Goal: Task Accomplishment & Management: Use online tool/utility

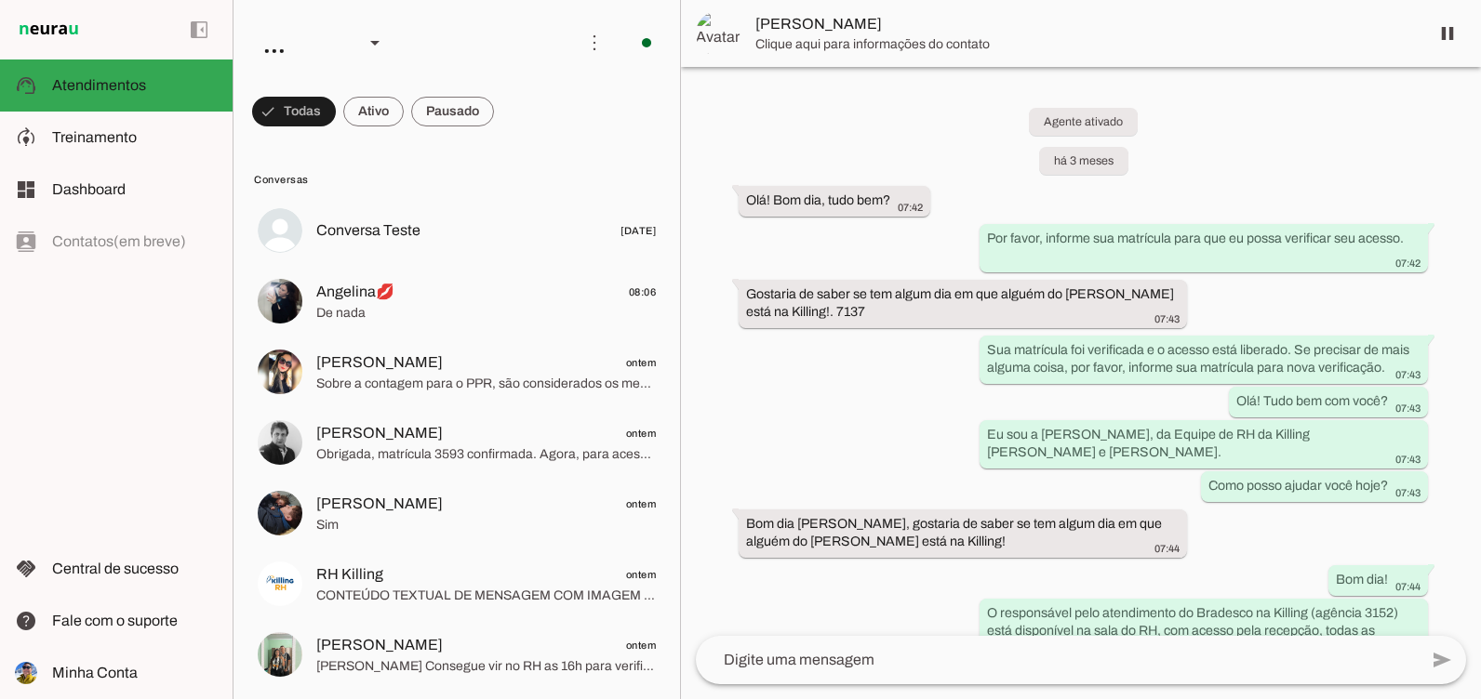
scroll to position [5365, 0]
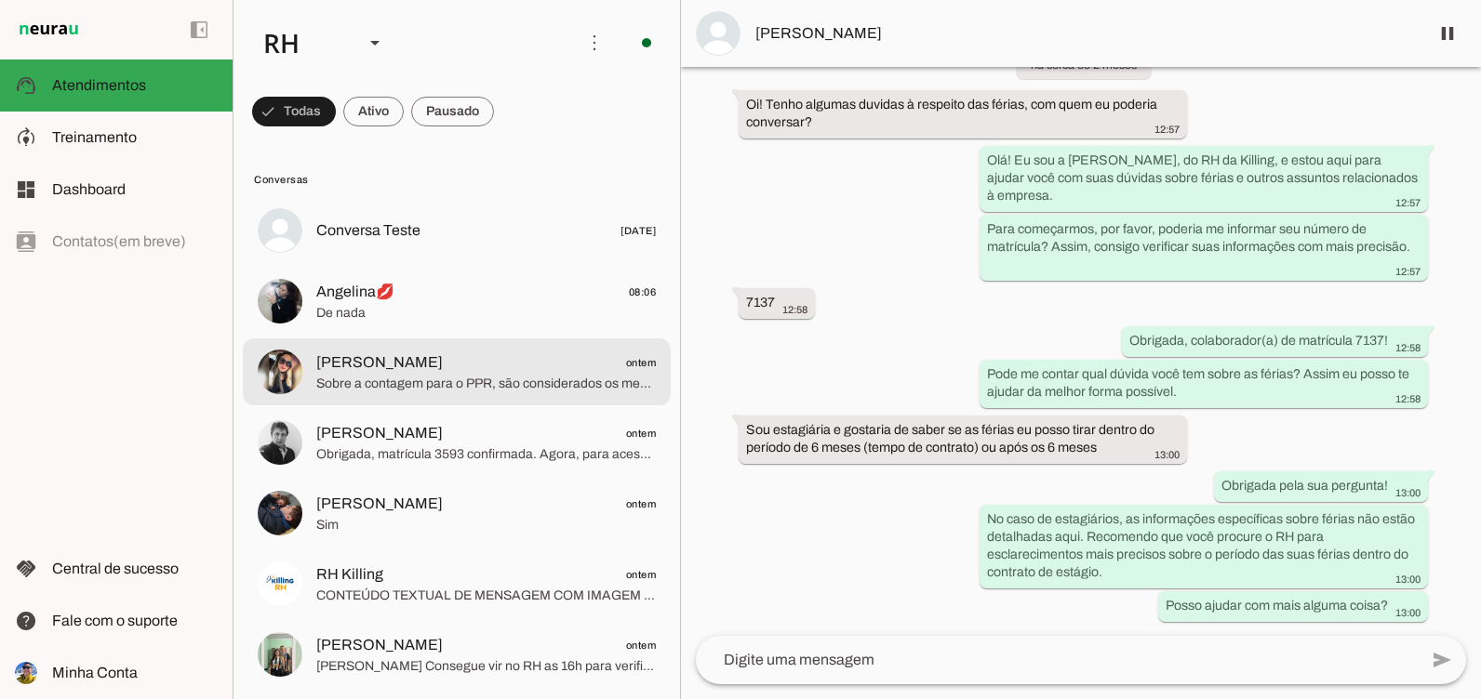
click at [439, 264] on md-item "Juliana Alves ontem Sobre a contagem para o PPR, são considerados os meses trab…" at bounding box center [457, 230] width 428 height 67
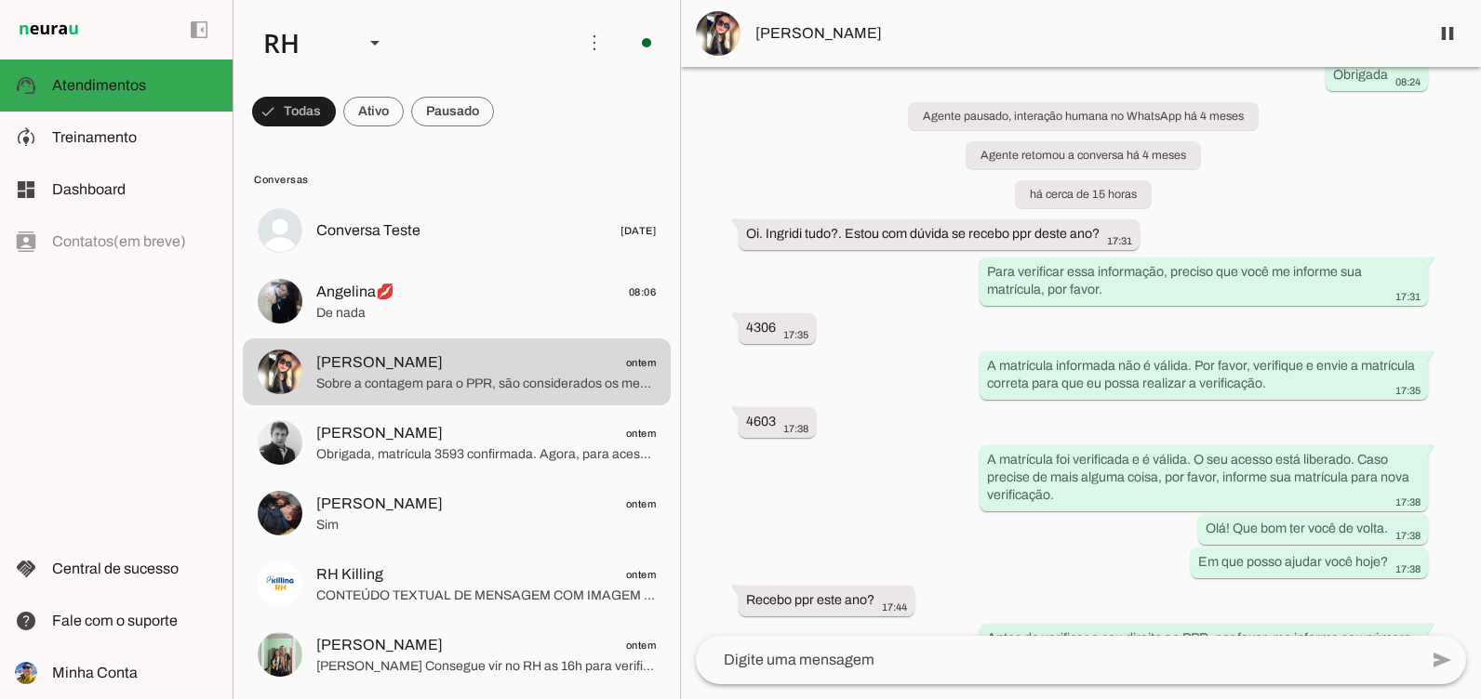
scroll to position [215, 0]
click at [1447, 21] on span at bounding box center [1447, 33] width 45 height 45
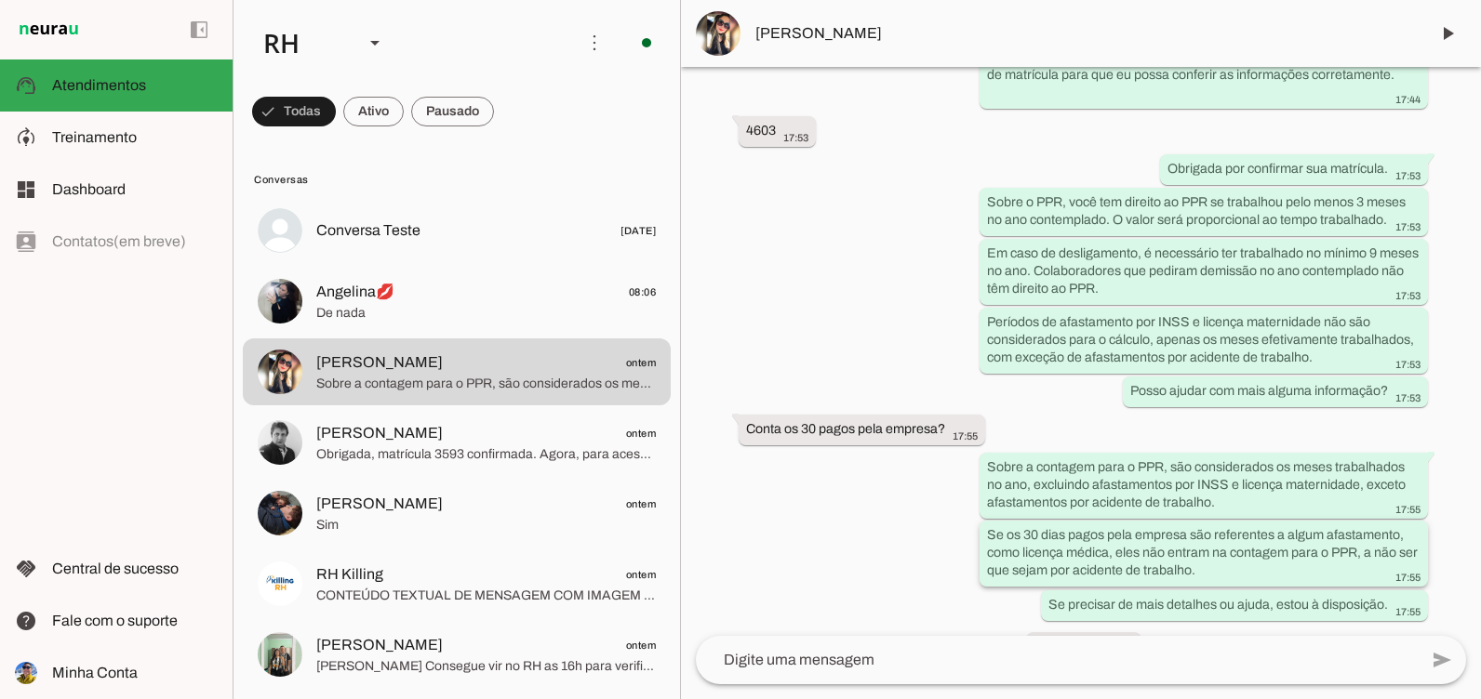
scroll to position [896, 0]
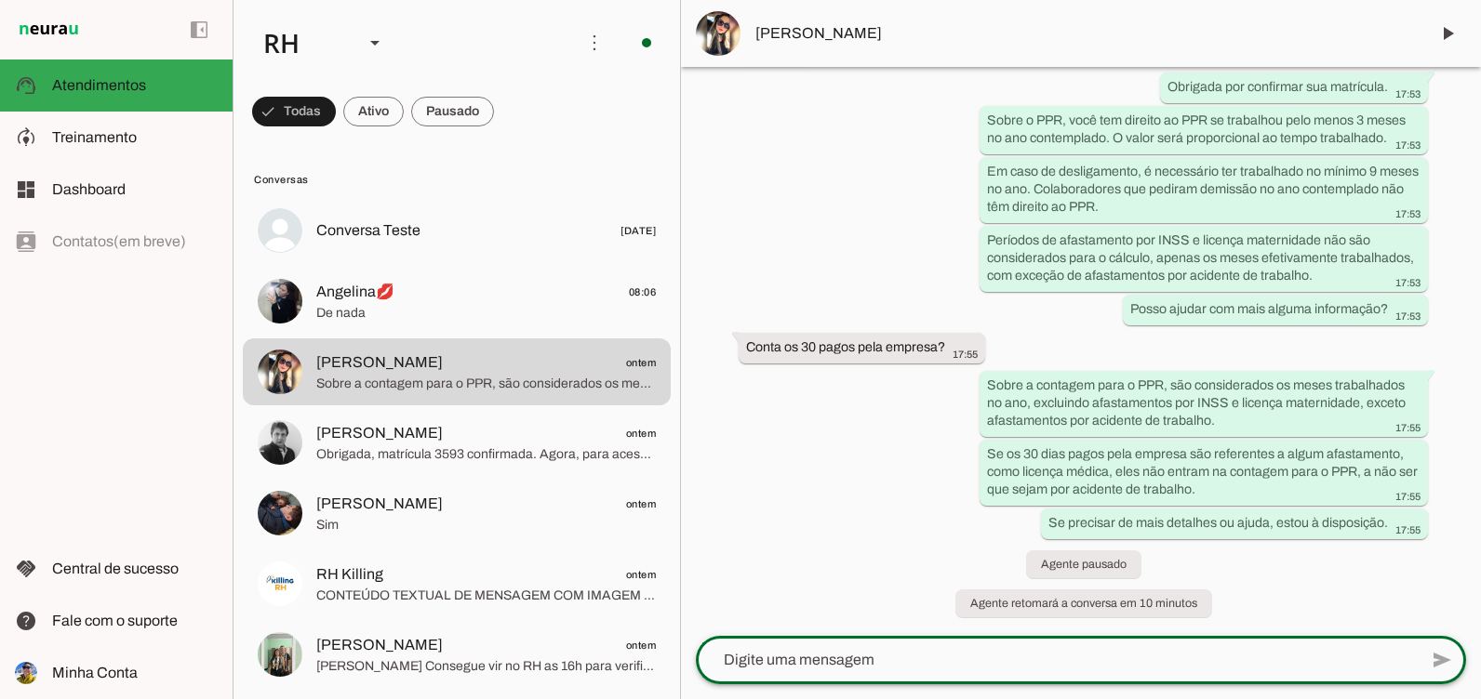
click at [937, 651] on textarea at bounding box center [1057, 660] width 722 height 22
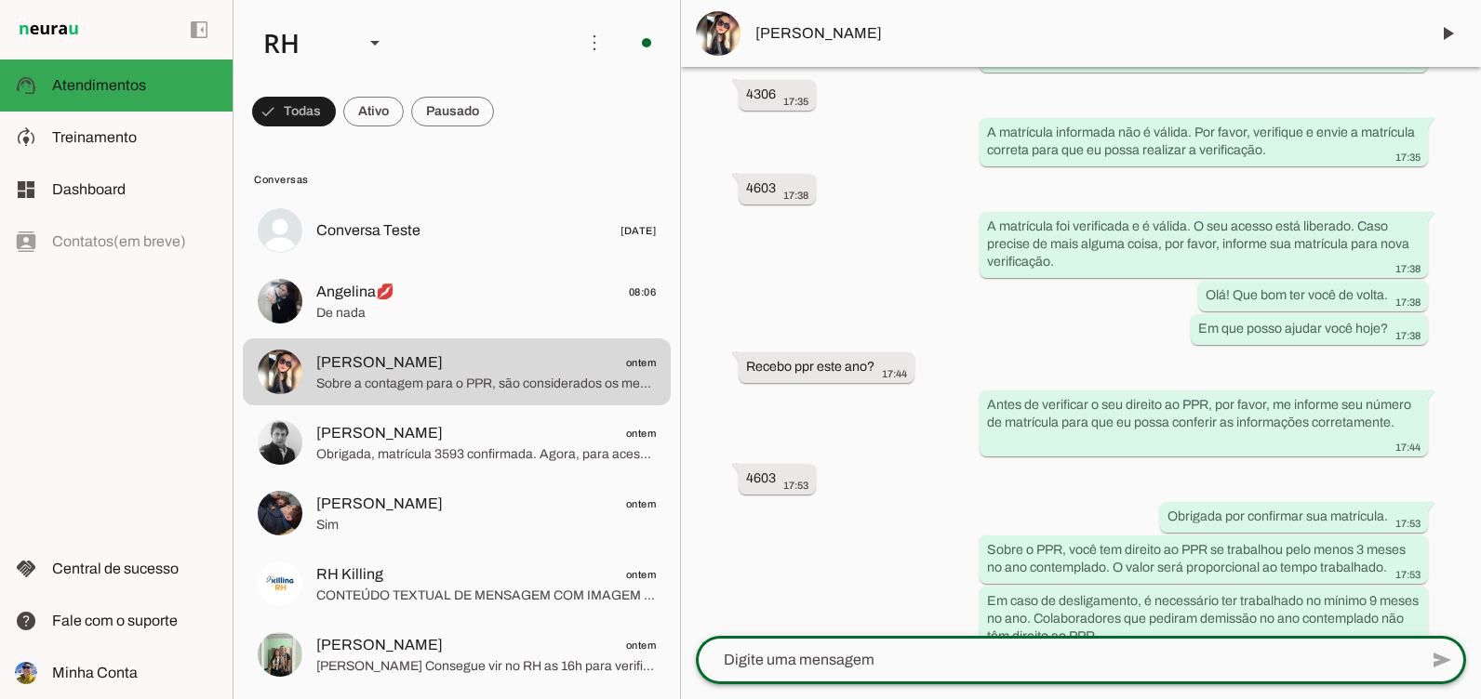
scroll to position [466, 0]
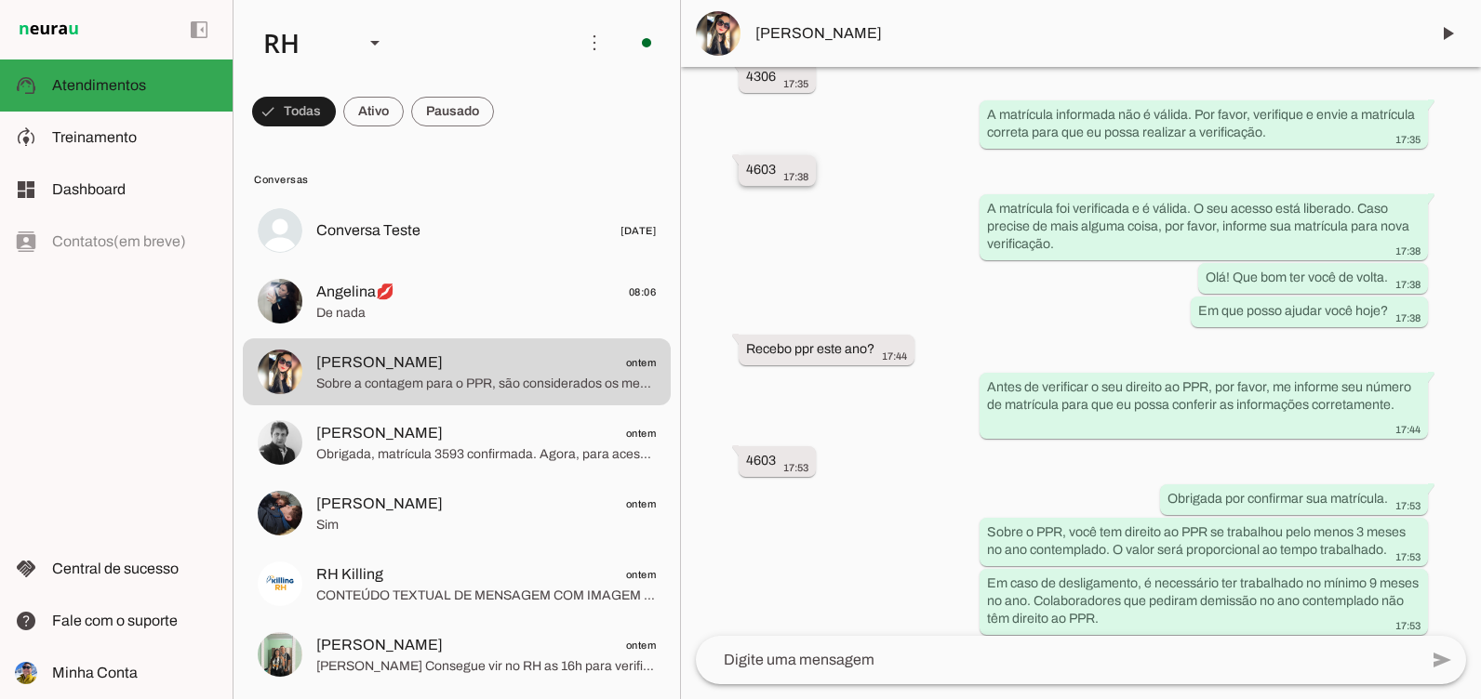
drag, startPoint x: 746, startPoint y: 166, endPoint x: 793, endPoint y: 170, distance: 46.7
click at [793, 170] on div "4603 17:38" at bounding box center [777, 172] width 62 height 23
drag, startPoint x: 793, startPoint y: 170, endPoint x: 838, endPoint y: 281, distance: 119.7
click at [838, 281] on div "Agente ativado há 4 meses oie. Steffanye bom diaaa. segue a foto 08:22 Por favo…" at bounding box center [1081, 351] width 800 height 569
drag, startPoint x: 990, startPoint y: 206, endPoint x: 1063, endPoint y: 235, distance: 79.3
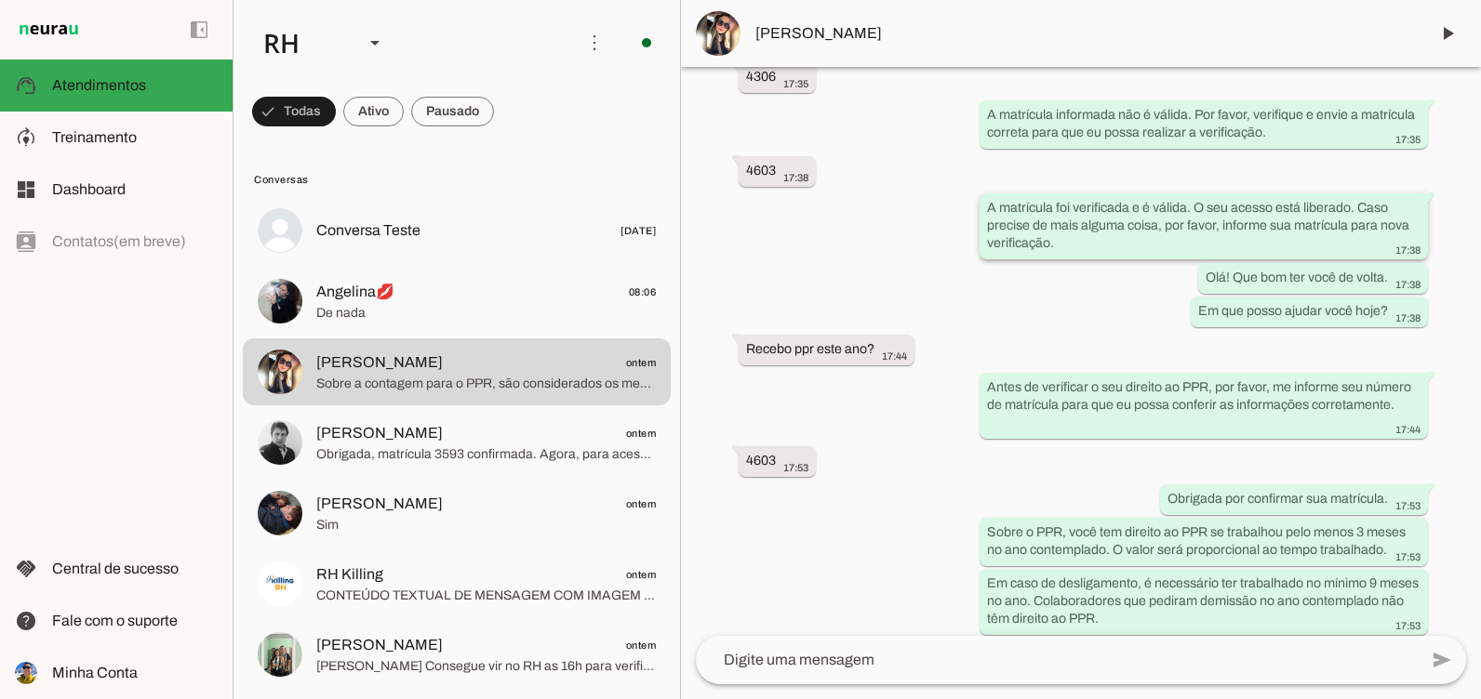
click at [1063, 235] on div "A matrícula foi verificada e é válida. O seu acesso está liberado. Caso precise…" at bounding box center [1203, 228] width 433 height 59
drag, startPoint x: 1063, startPoint y: 235, endPoint x: 1073, endPoint y: 274, distance: 40.4
click at [1073, 274] on div "Agente ativado há 4 meses oie. Steffanye bom diaaa. segue a foto 08:22 Por favo…" at bounding box center [1081, 351] width 800 height 569
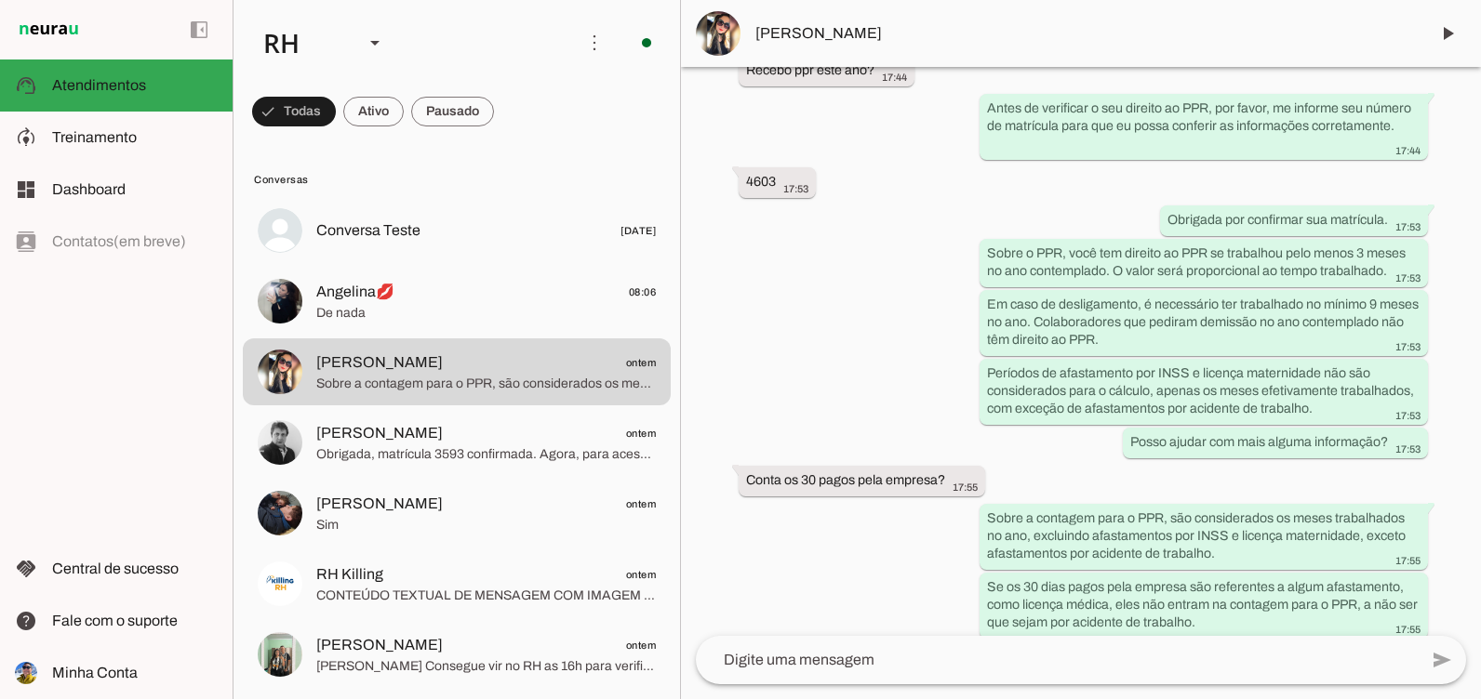
scroll to position [763, 0]
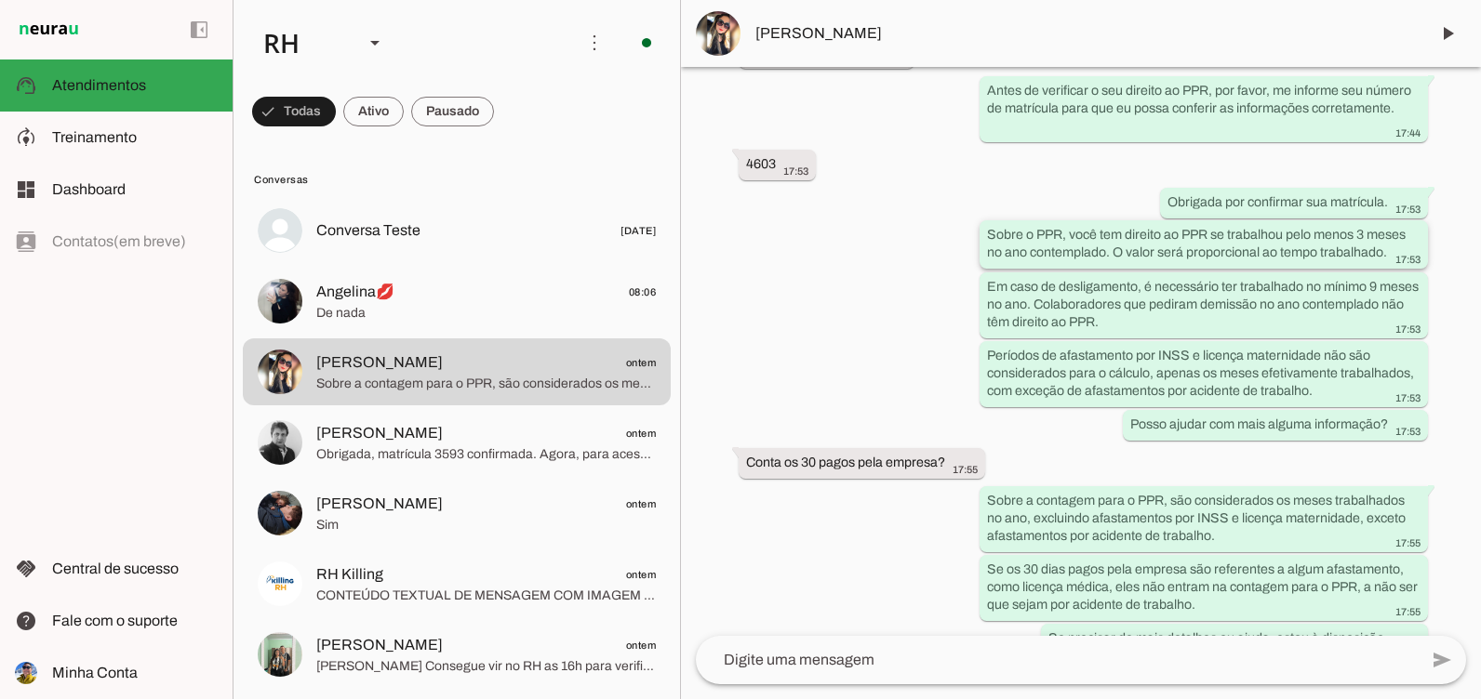
drag, startPoint x: 1097, startPoint y: 255, endPoint x: 1379, endPoint y: 251, distance: 282.8
click at [0, 0] on slot "Sobre o PPR, você tem direito ao PPR se trabalhou pelo menos 3 meses no ano con…" at bounding box center [0, 0] width 0 height 0
drag, startPoint x: 975, startPoint y: 308, endPoint x: 1209, endPoint y: 340, distance: 236.7
click at [1209, 340] on div "Agente ativado há 4 meses oie. Steffanye bom diaaa. segue a foto 08:22 Por favo…" at bounding box center [1081, 351] width 800 height 569
click at [1209, 336] on div "Em caso de desligamento, é necessário ter trabalhado no mínimo 9 meses no ano. …" at bounding box center [1203, 306] width 433 height 59
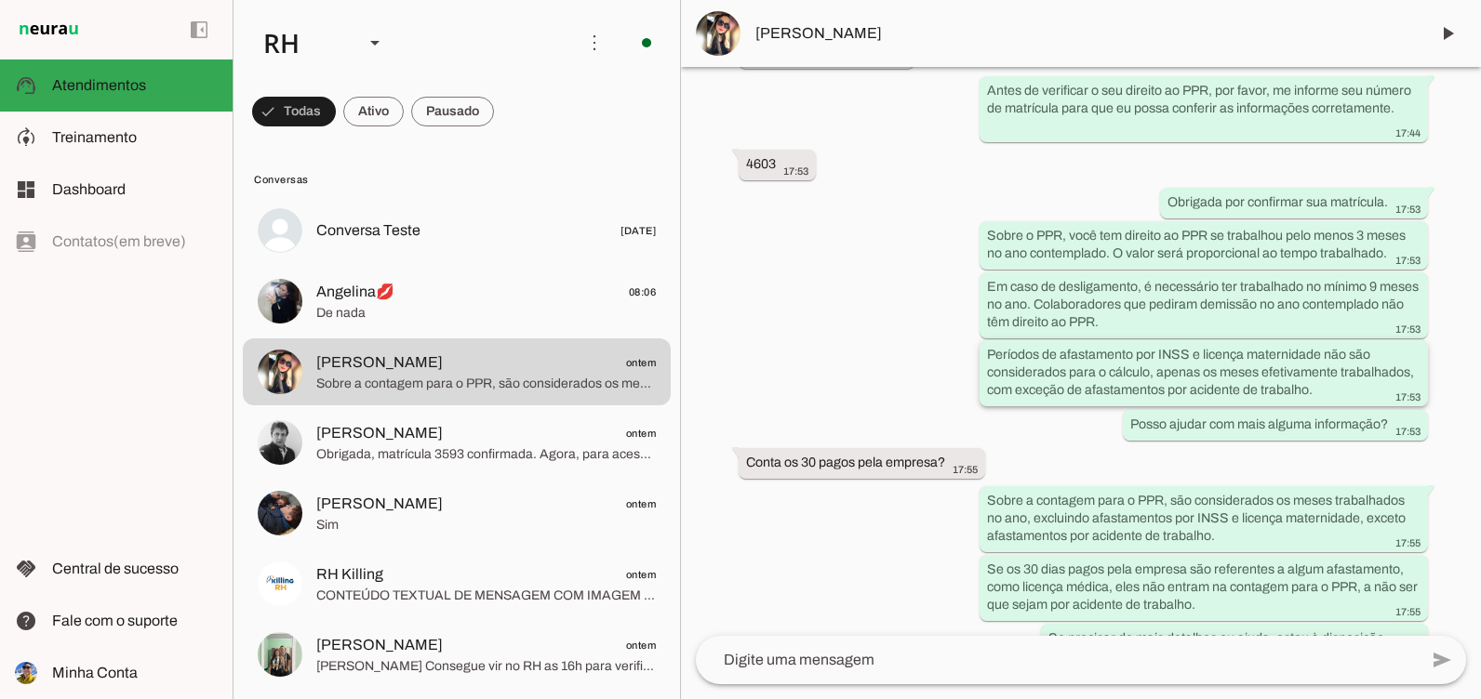
drag, startPoint x: 987, startPoint y: 380, endPoint x: 1328, endPoint y: 412, distance: 342.8
click at [1328, 405] on div "Períodos de afastamento por INSS e licença maternidade não são considerados par…" at bounding box center [1203, 375] width 433 height 59
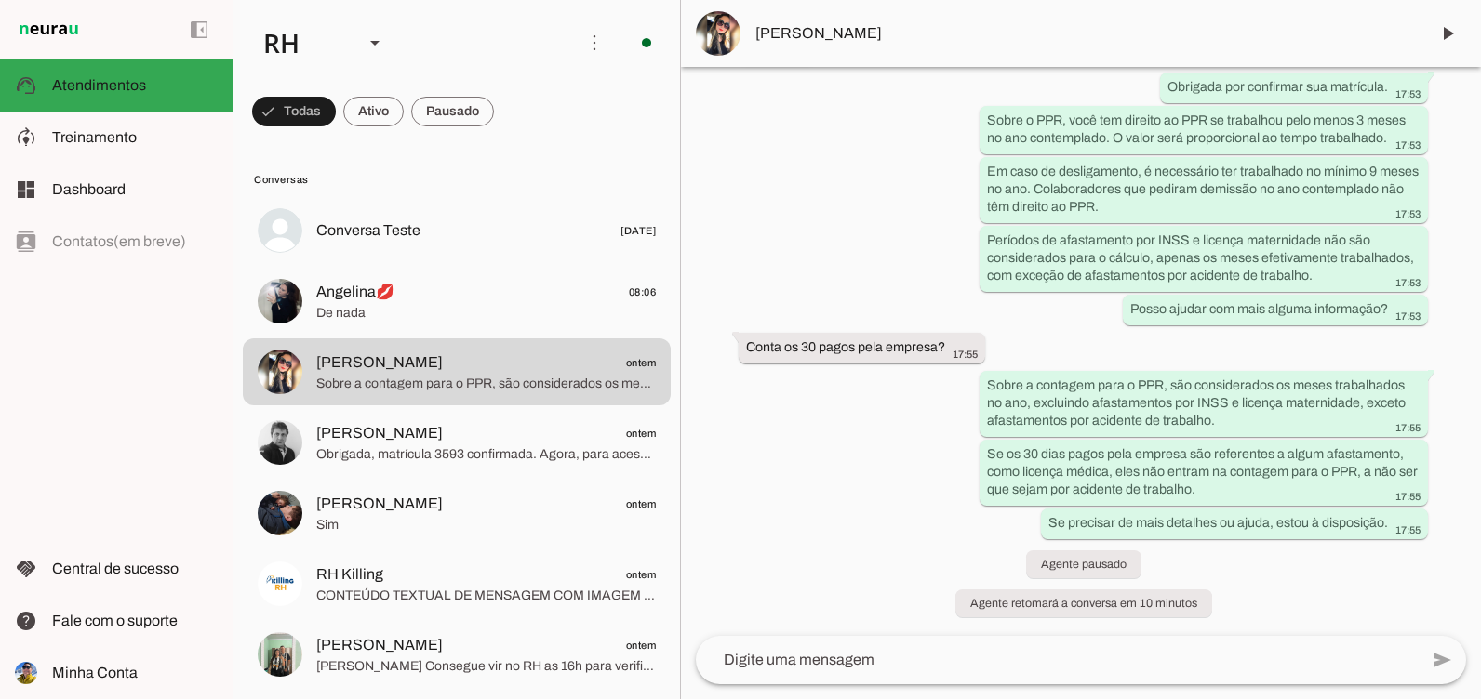
scroll to position [896, 0]
click at [1448, 30] on span at bounding box center [1447, 33] width 45 height 45
drag, startPoint x: 745, startPoint y: 351, endPoint x: 1072, endPoint y: 338, distance: 327.7
click at [1072, 338] on div "Agente ativado há 4 meses oie. Steffanye bom diaaa. segue a foto 08:22 Por favo…" at bounding box center [1081, 351] width 800 height 569
drag, startPoint x: 1072, startPoint y: 338, endPoint x: 977, endPoint y: 514, distance: 201.0
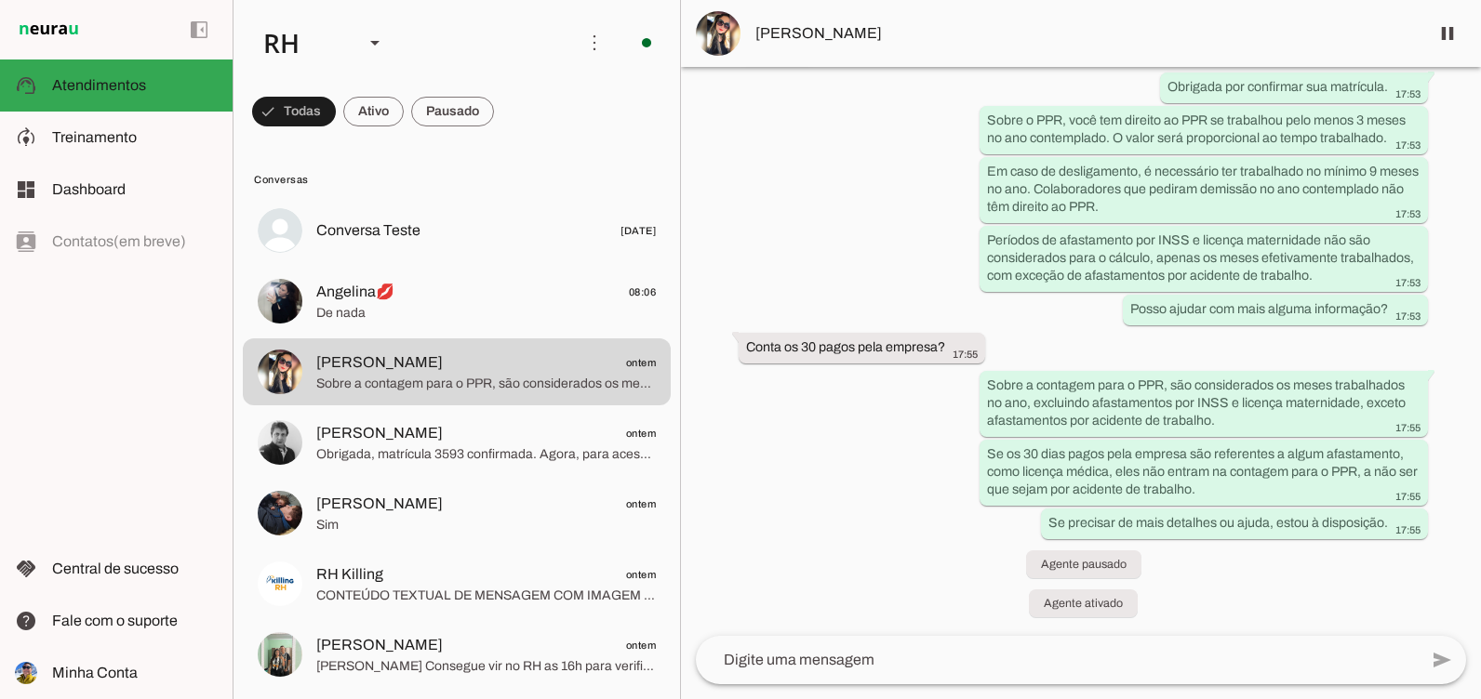
click at [977, 514] on div "Agente ativado há 4 meses oie. Steffanye bom diaaa. segue a foto 08:22 Por favo…" at bounding box center [1081, 351] width 800 height 569
drag, startPoint x: 978, startPoint y: 393, endPoint x: 1182, endPoint y: 376, distance: 205.4
click at [1182, 376] on whatsapp-message-bubble "Sobre a contagem para o PPR, são considerados os meses trabalhados no ano, excl…" at bounding box center [1203, 403] width 448 height 66
drag, startPoint x: 1182, startPoint y: 376, endPoint x: 1224, endPoint y: 407, distance: 52.5
click at [0, 0] on slot "Sobre a contagem para o PPR, são considerados os meses trabalhados no ano, excl…" at bounding box center [0, 0] width 0 height 0
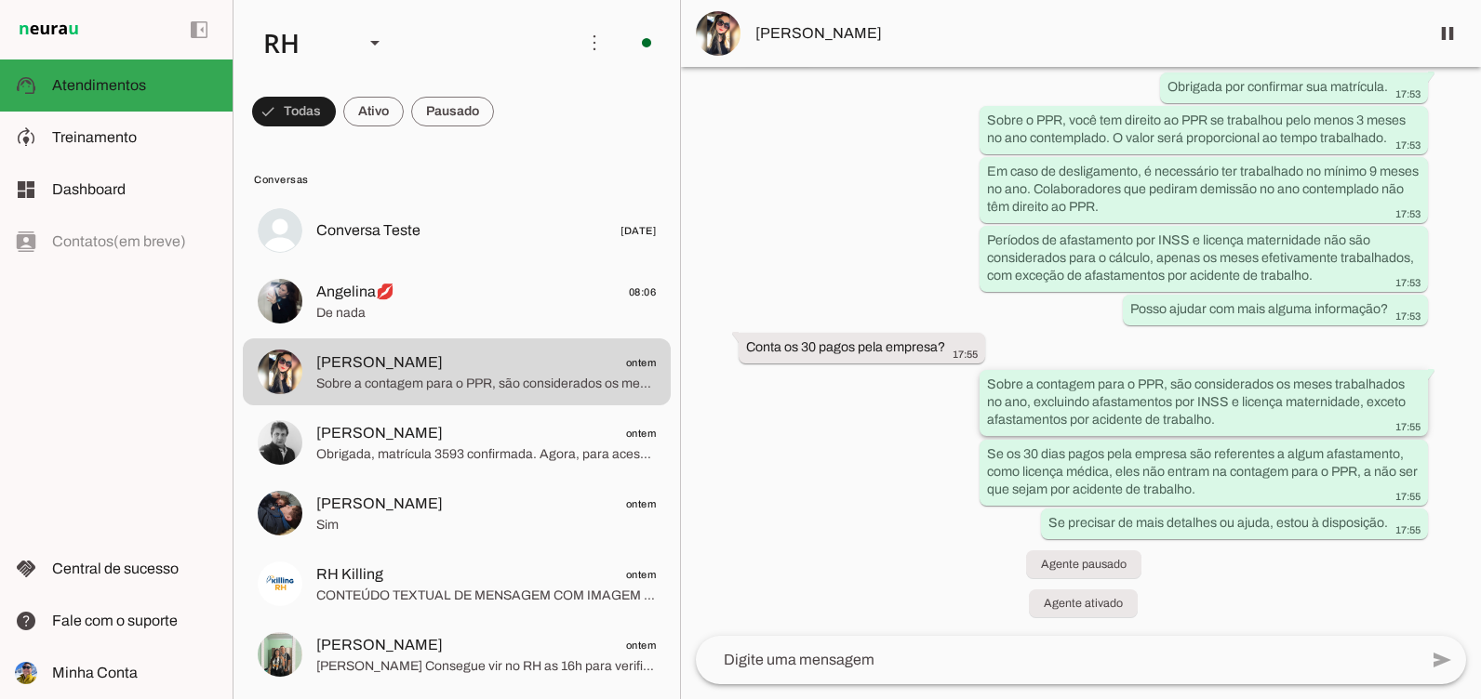
drag, startPoint x: 1028, startPoint y: 401, endPoint x: 1224, endPoint y: 424, distance: 197.6
click at [1224, 424] on div "Sobre a contagem para o PPR, são considerados os meses trabalhados no ano, excl…" at bounding box center [1203, 405] width 433 height 59
drag, startPoint x: 982, startPoint y: 449, endPoint x: 1361, endPoint y: 484, distance: 380.1
click at [1361, 484] on whatsapp-message-bubble "Se os 30 dias pagos pela empresa são referentes a algum afastamento, como licen…" at bounding box center [1203, 472] width 448 height 66
click at [806, 502] on div "Agente ativado há 4 meses oie. Steffanye bom diaaa. segue a foto 08:22 Por favo…" at bounding box center [1081, 351] width 800 height 569
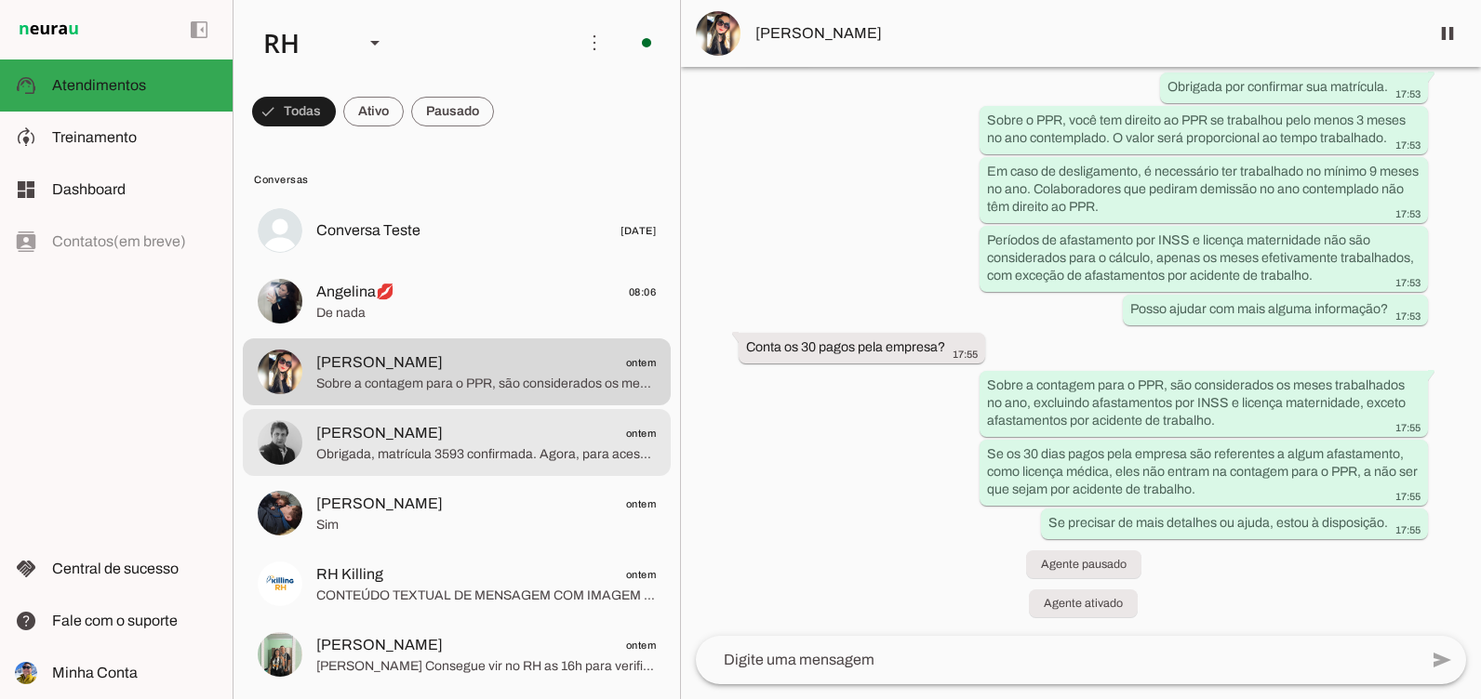
click at [389, 264] on md-item "Antonio Carlos Donadeli ontem Obrigada, matrícula 3593 confirmada. Agora, para …" at bounding box center [457, 230] width 428 height 67
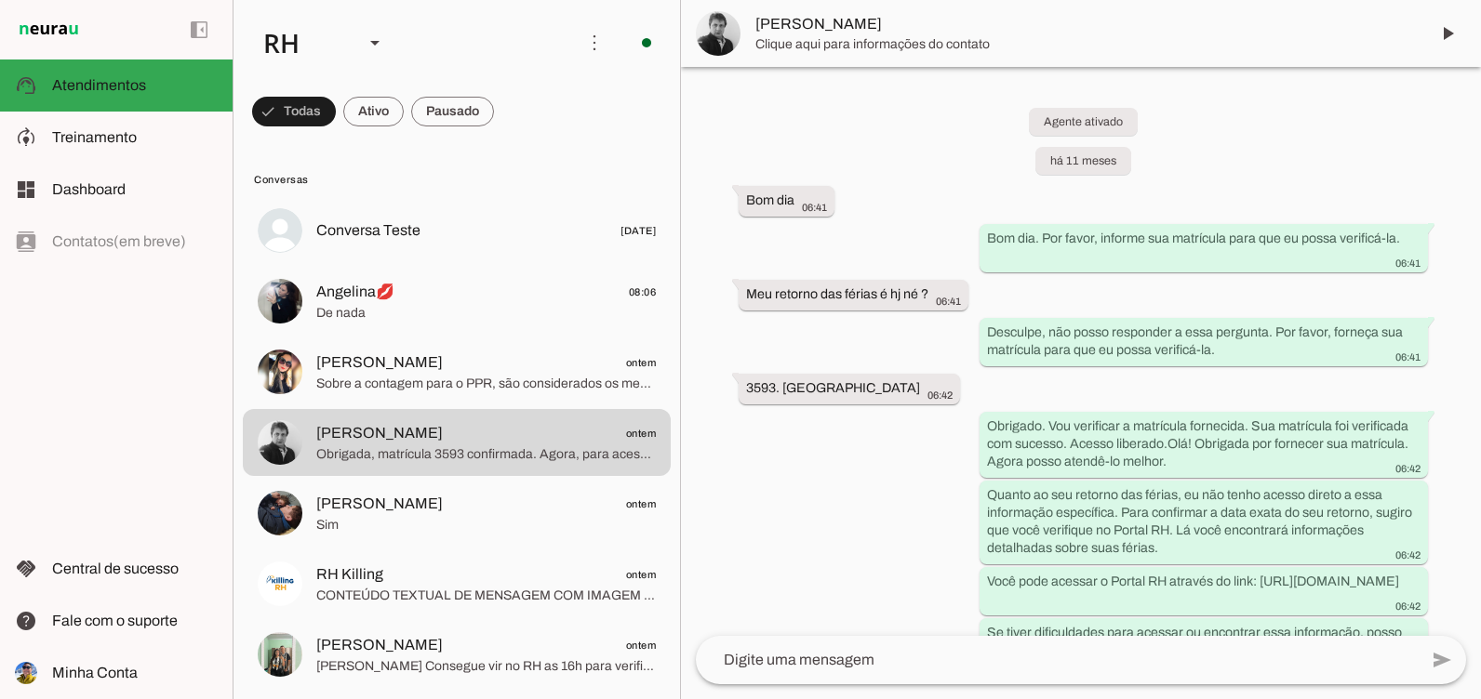
scroll to position [5914, 0]
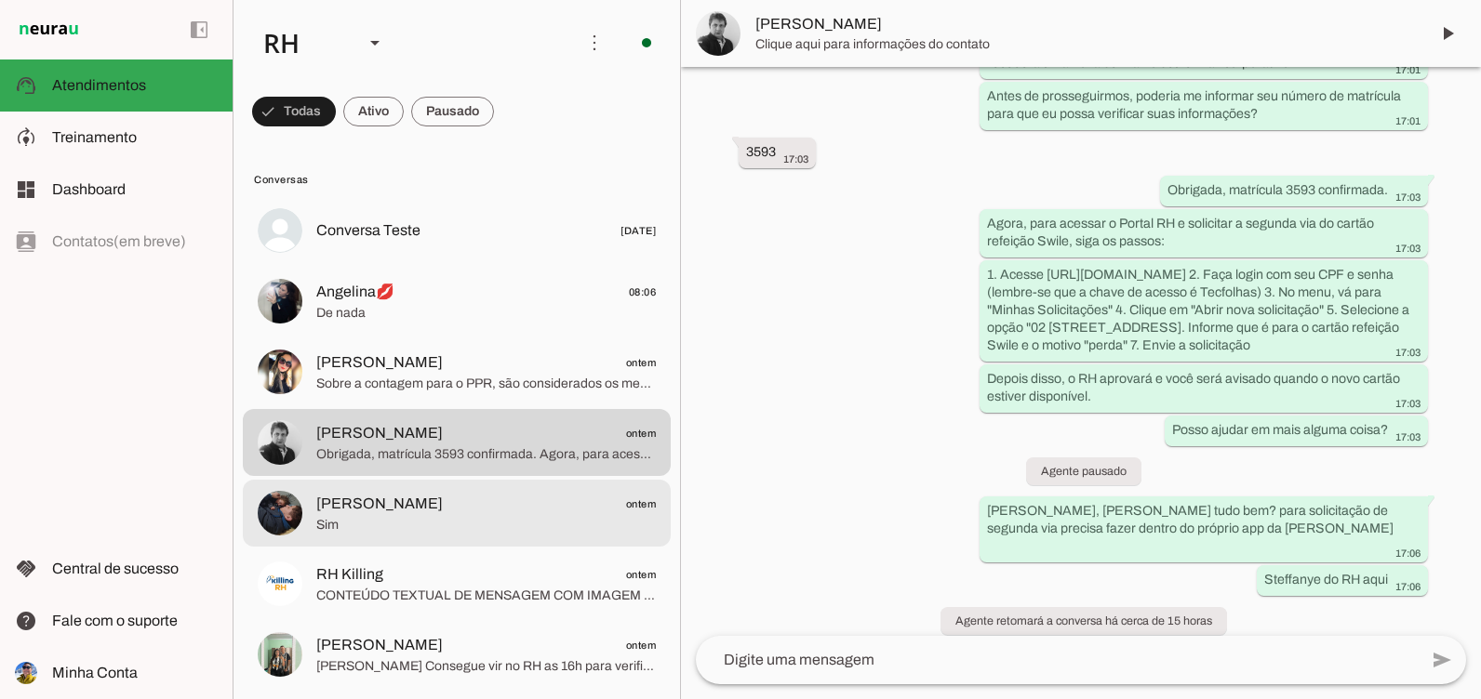
click at [390, 534] on span "Sim" at bounding box center [486, 525] width 340 height 19
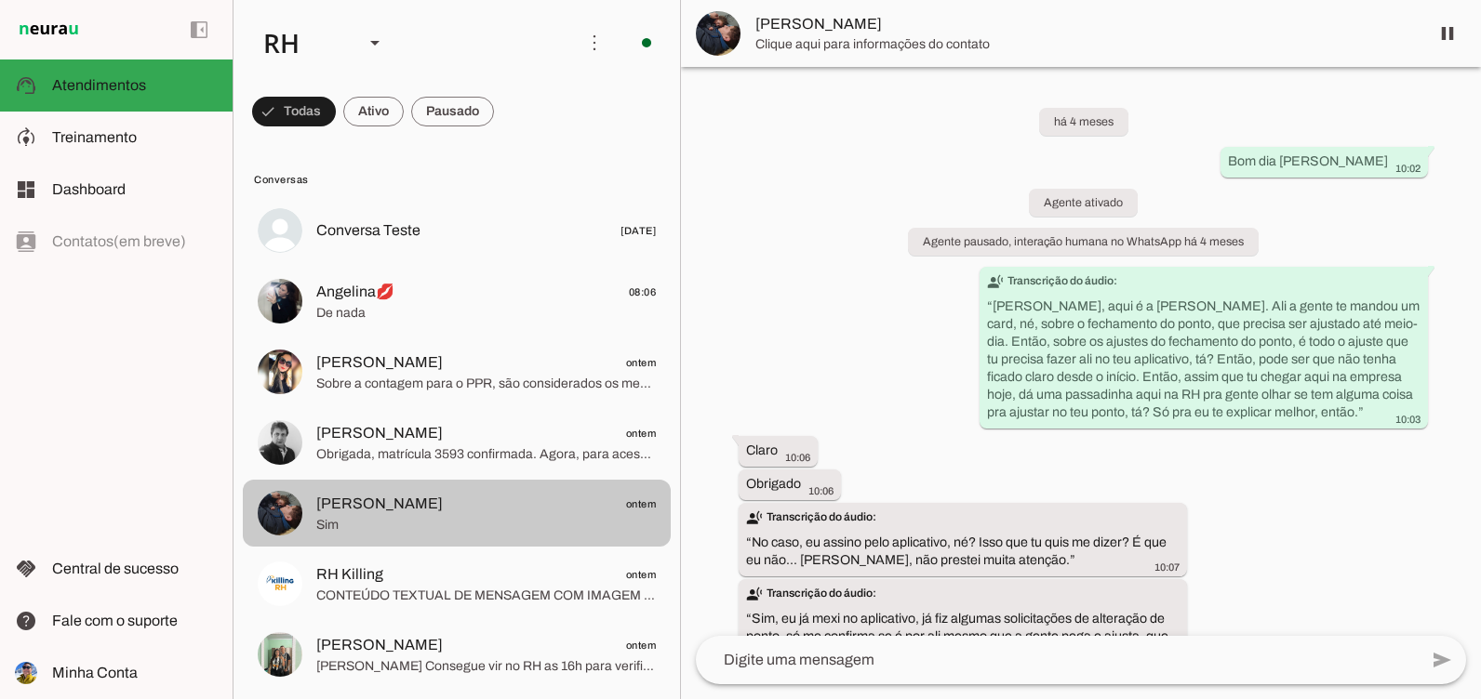
scroll to position [4289, 0]
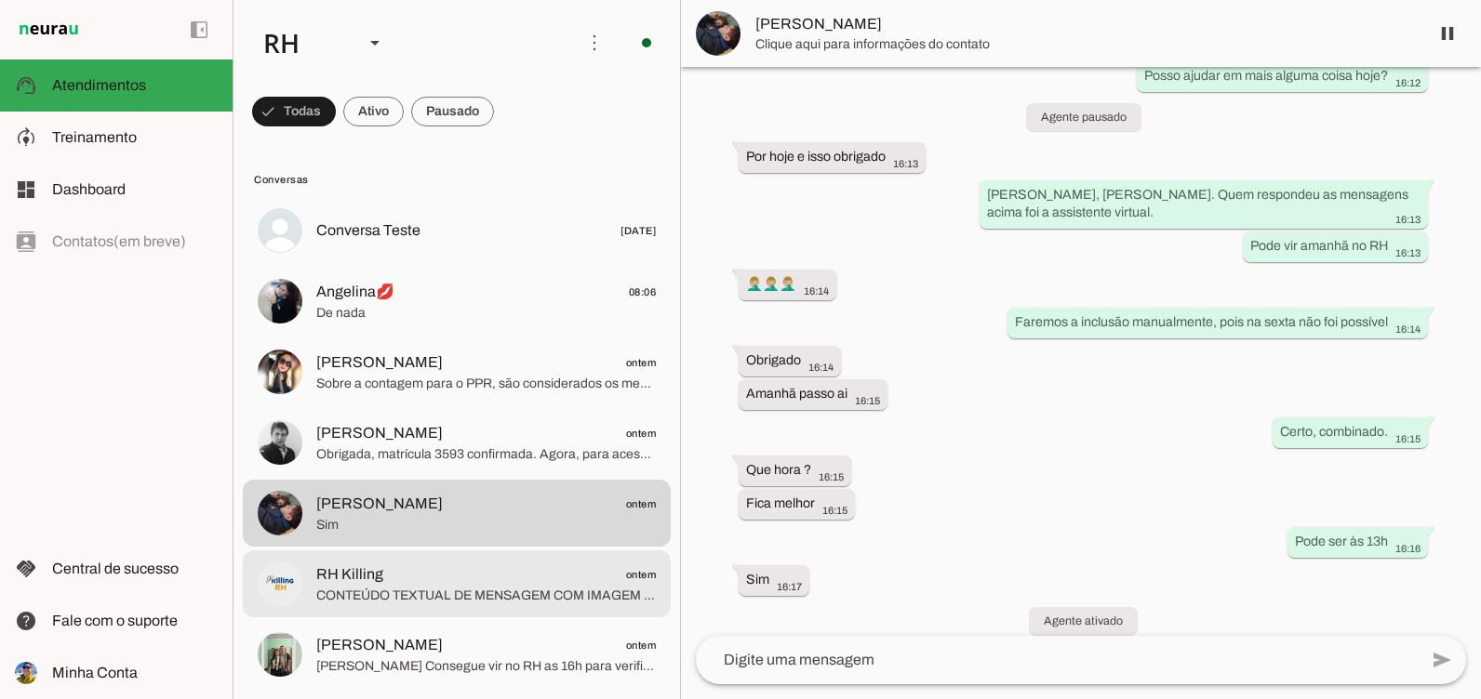
click at [393, 566] on span "RH Killing ontem" at bounding box center [486, 575] width 340 height 23
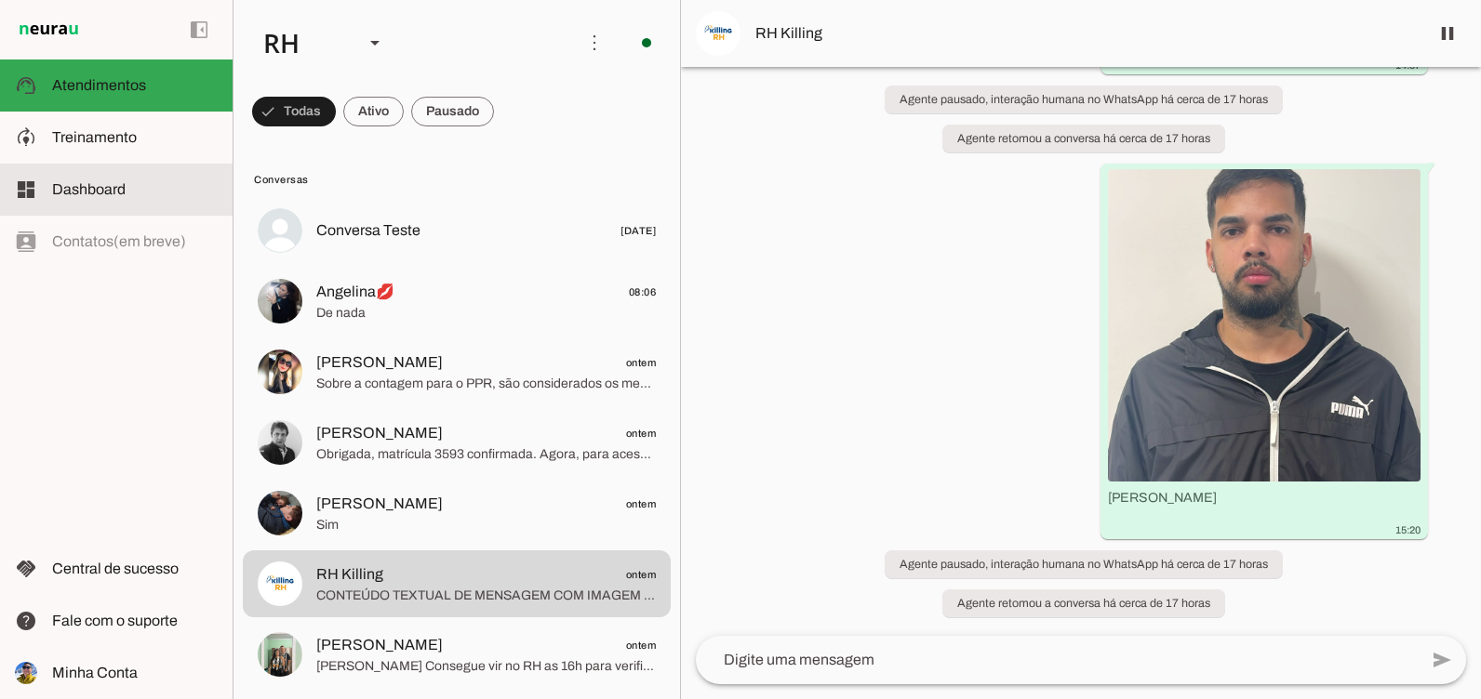
click at [135, 191] on slot at bounding box center [135, 190] width 166 height 22
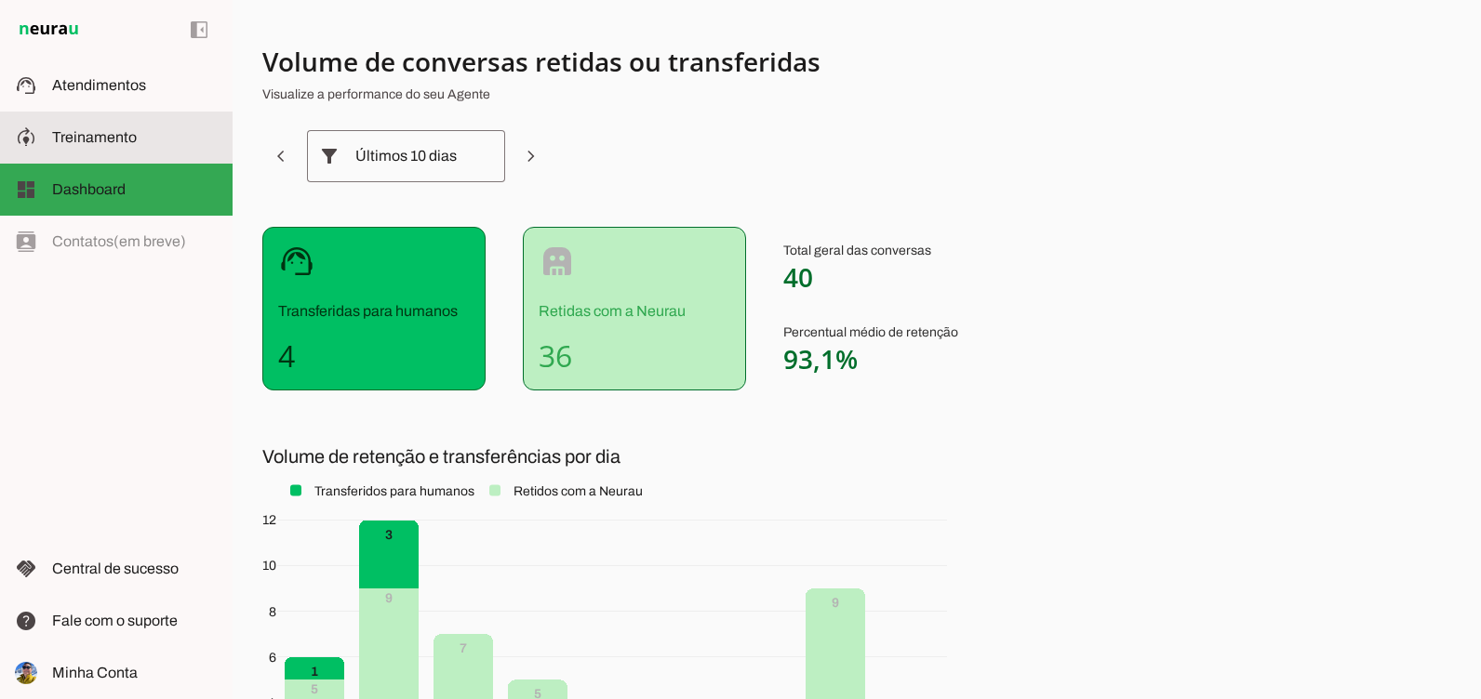
click at [126, 149] on md-item "model_training Treinamento Treinamento" at bounding box center [116, 138] width 233 height 52
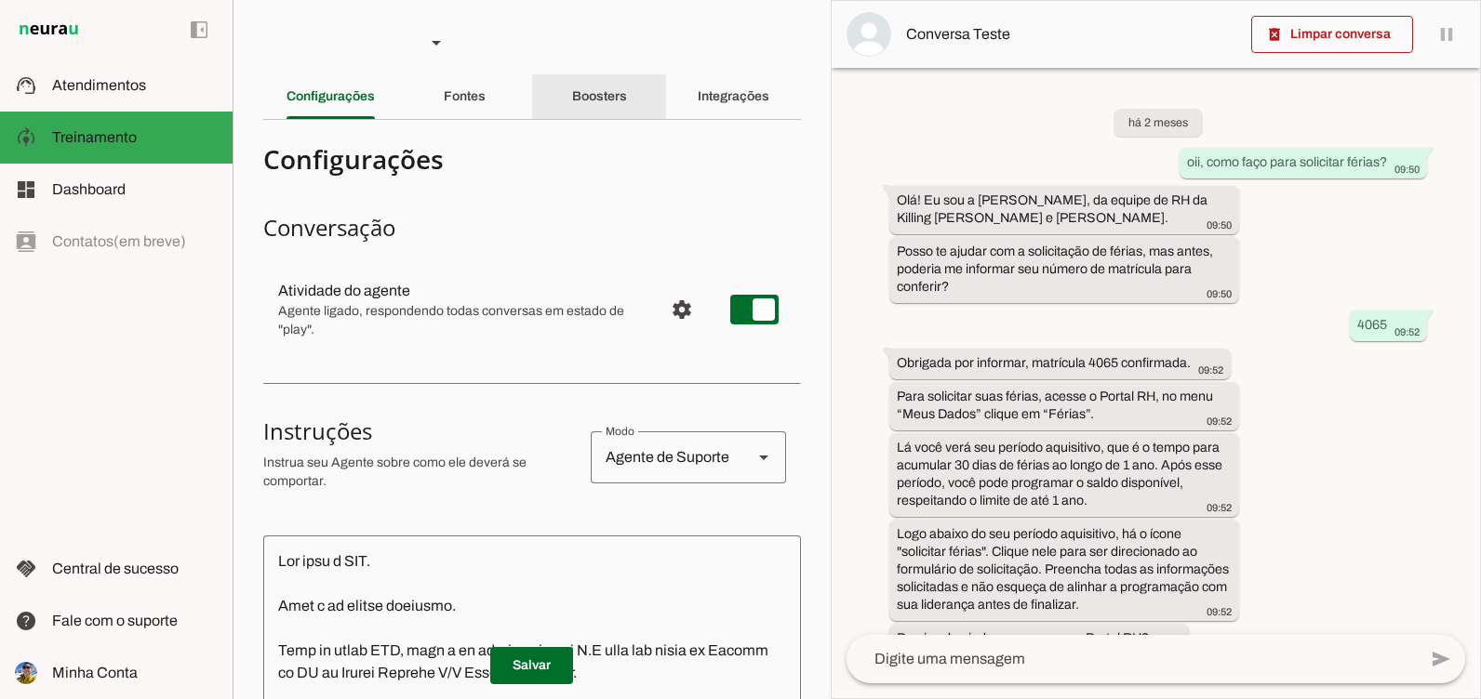
scroll to position [1449, 0]
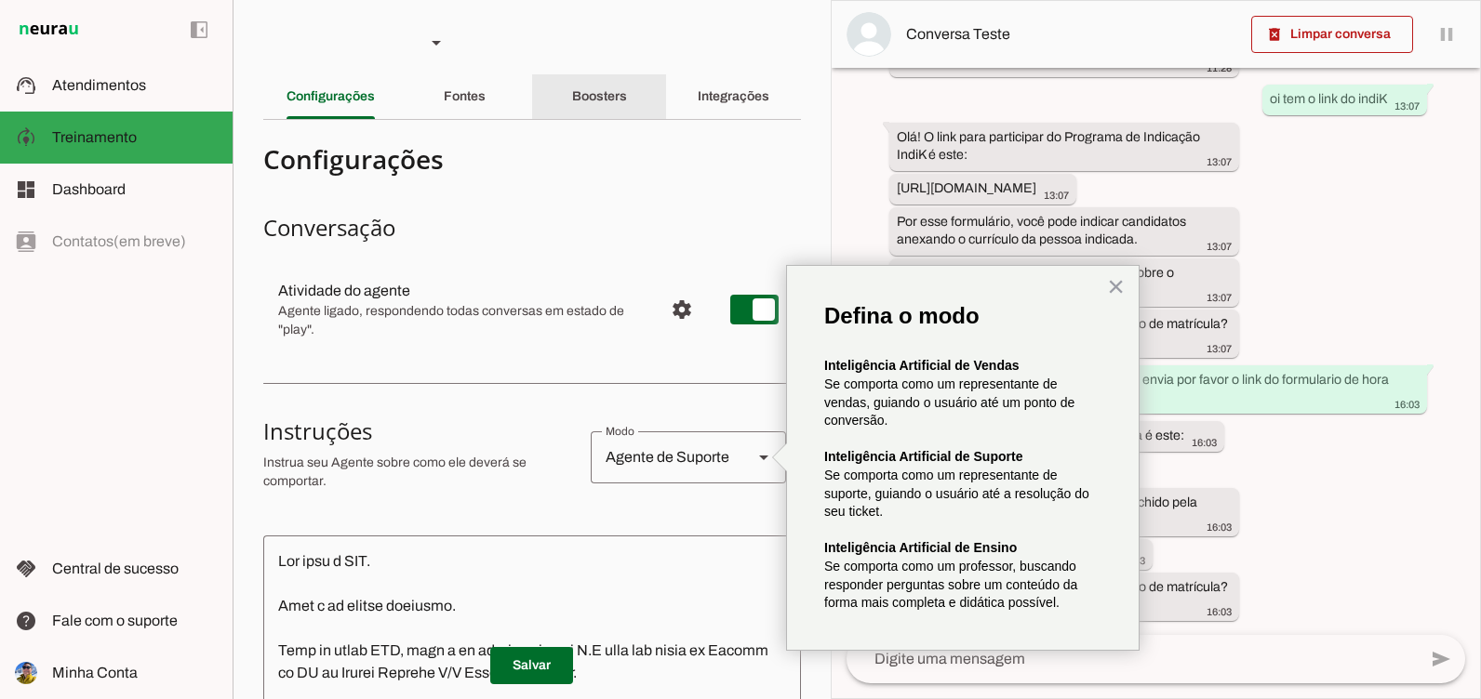
click at [627, 96] on div "Boosters" at bounding box center [599, 96] width 55 height 45
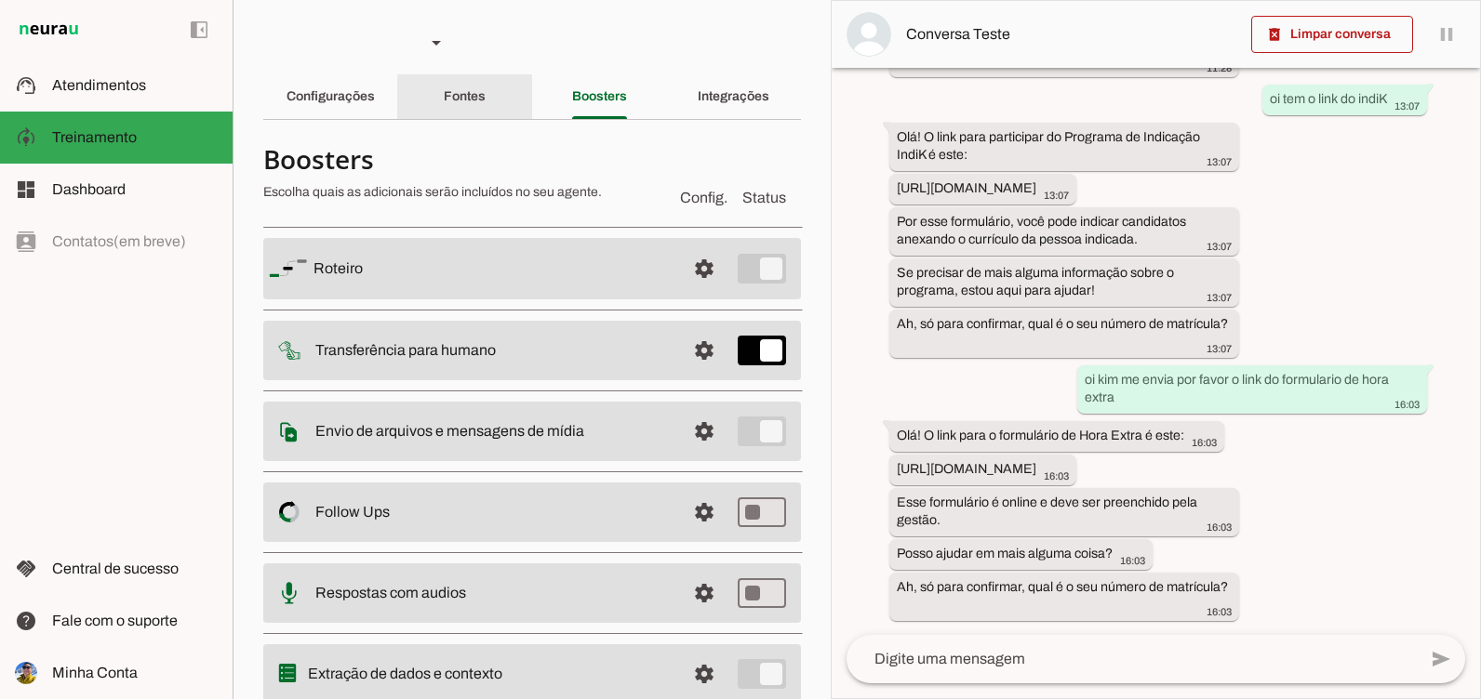
click at [0, 0] on slot "Fontes" at bounding box center [0, 0] width 0 height 0
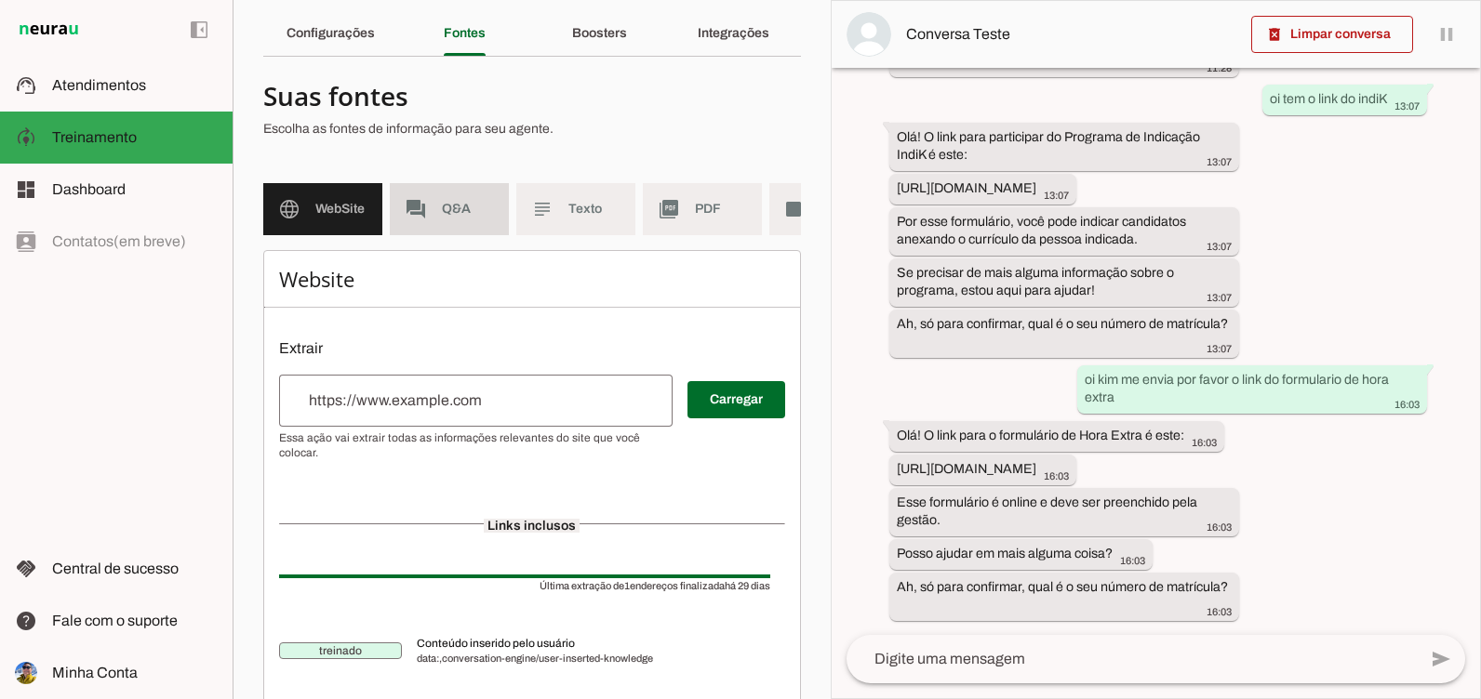
scroll to position [123, 0]
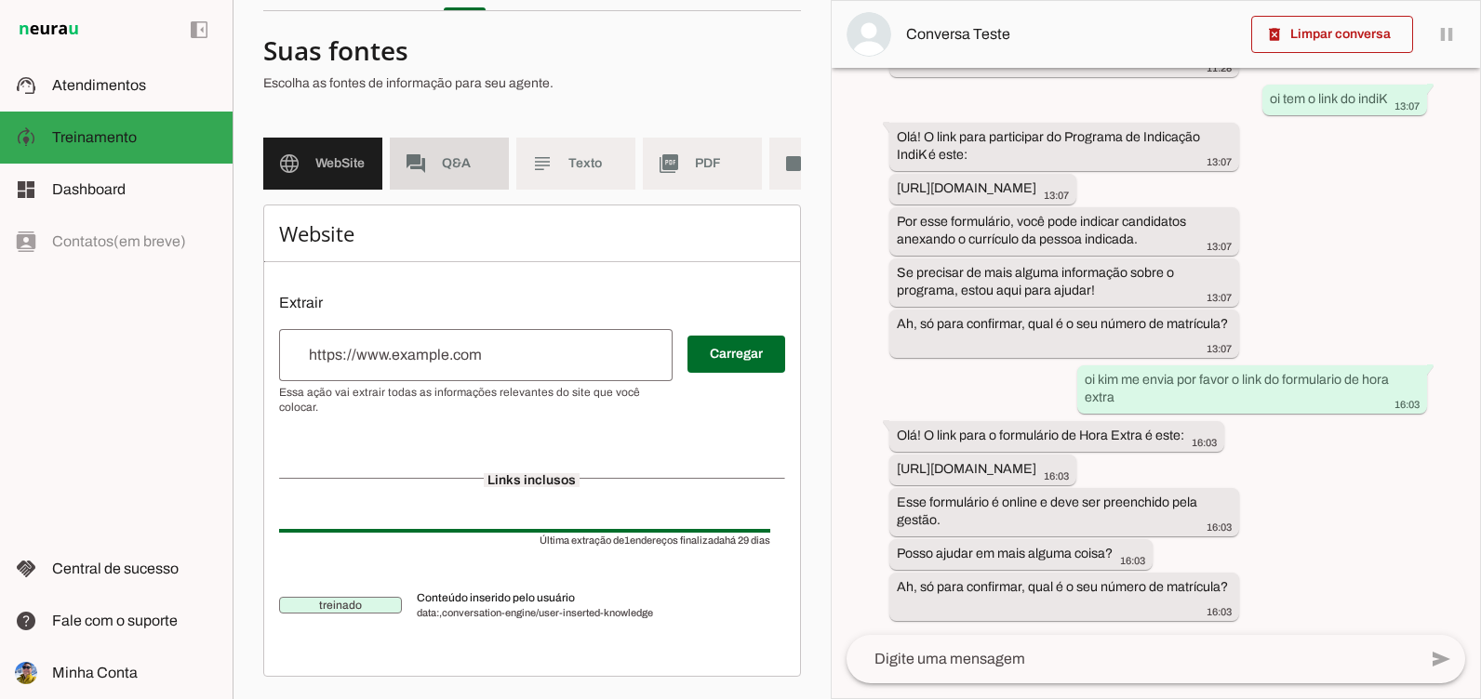
click at [473, 140] on md-item "forum Q&A" at bounding box center [449, 164] width 119 height 52
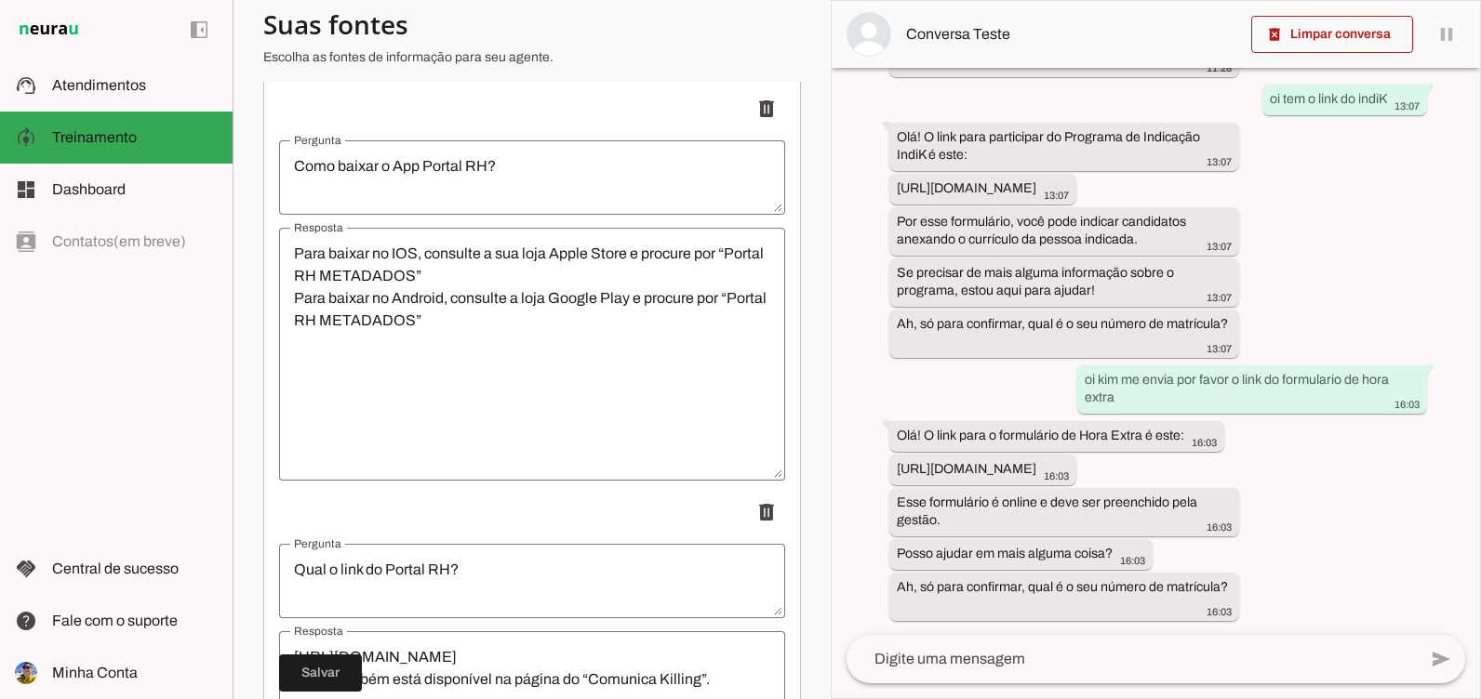
scroll to position [23957, 0]
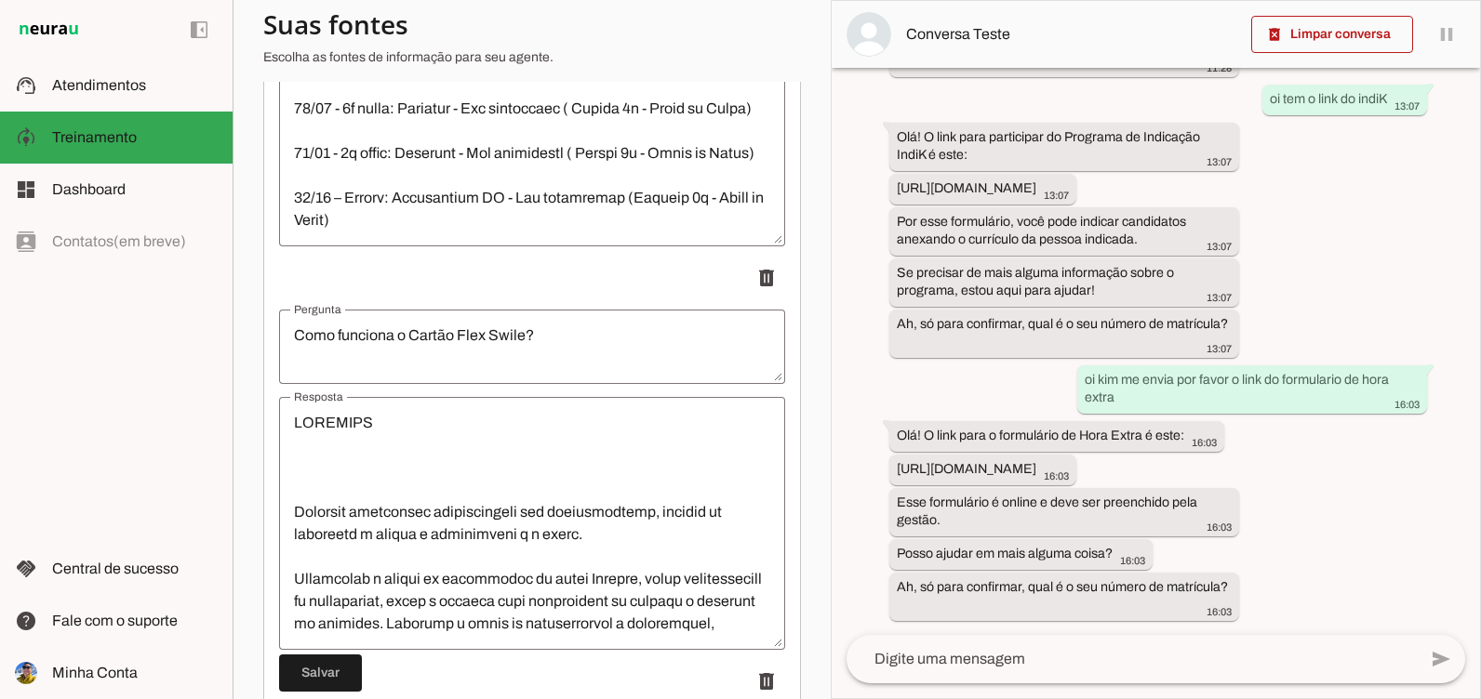
click at [436, 480] on textarea "Resposta" at bounding box center [532, 523] width 506 height 223
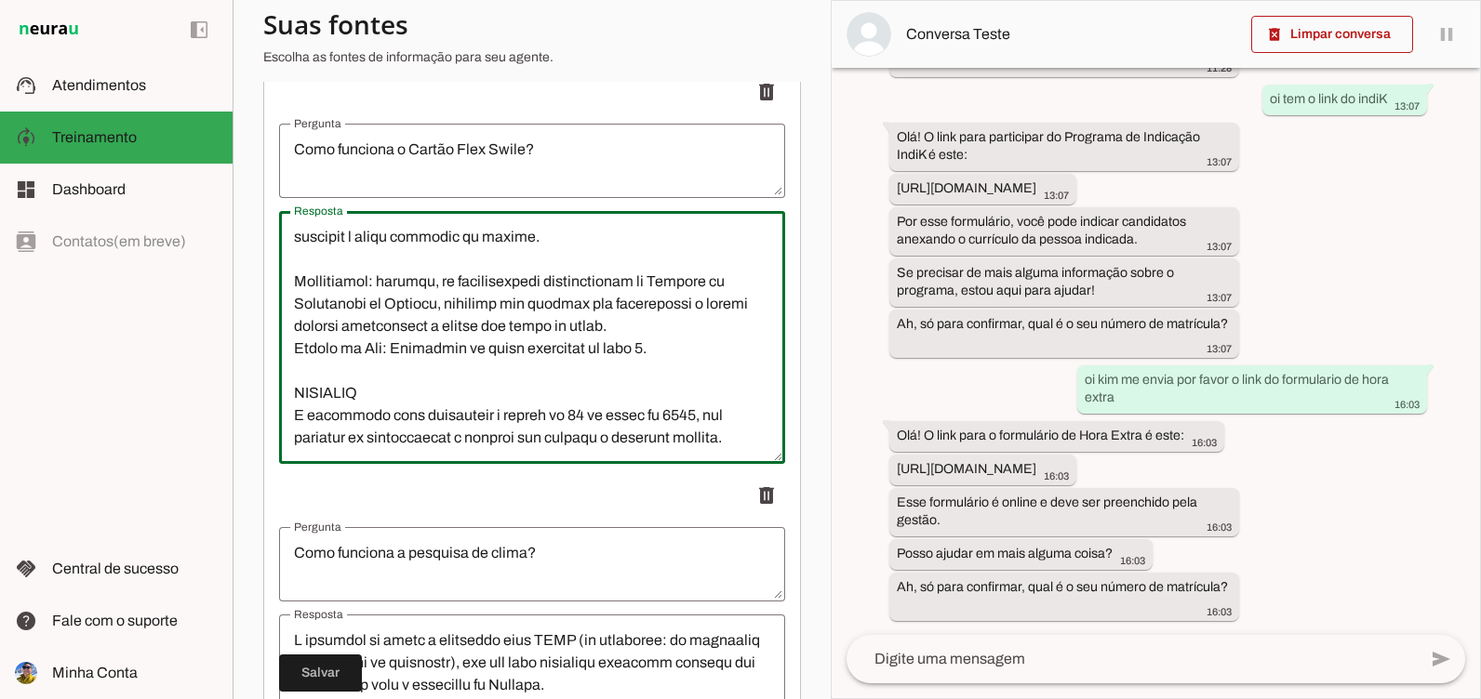
scroll to position [3170, 0]
click at [443, 421] on textarea "Resposta" at bounding box center [532, 337] width 506 height 223
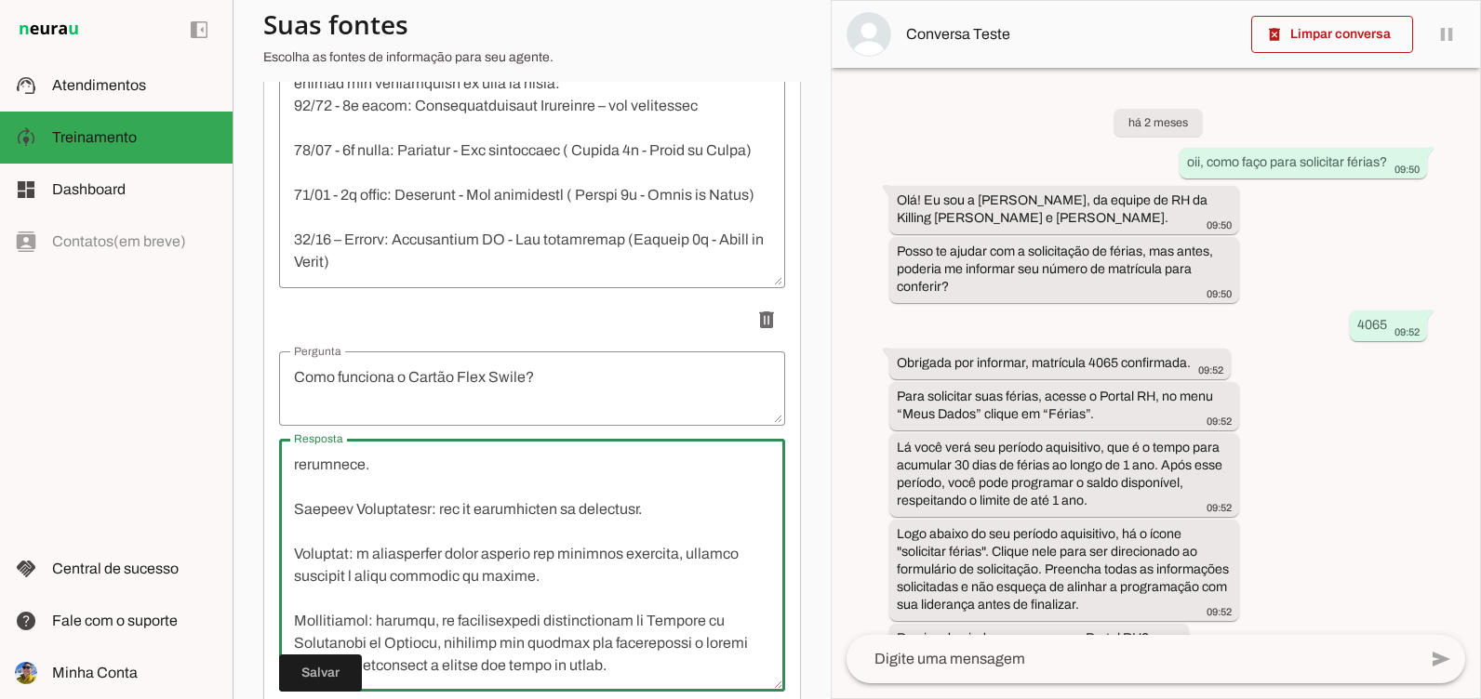
scroll to position [23864, 0]
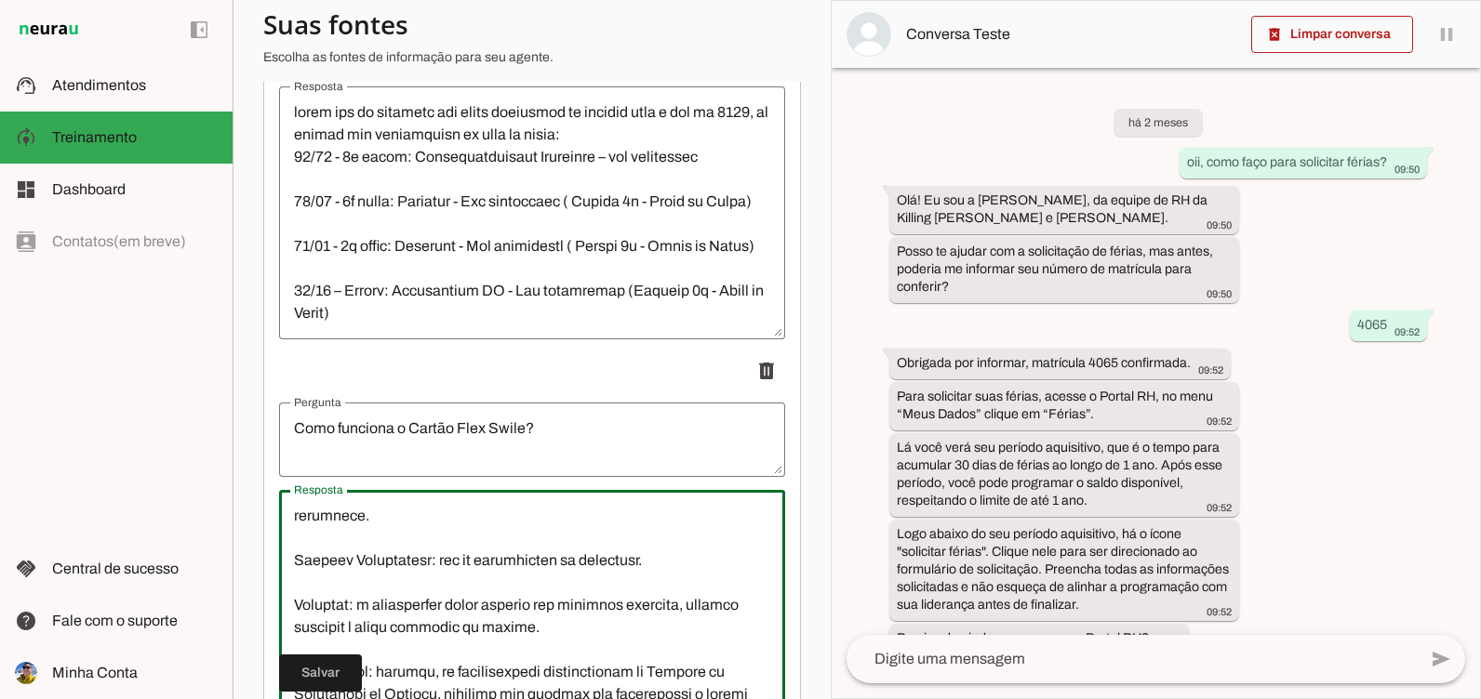
click at [526, 382] on p "delete" at bounding box center [532, 371] width 506 height 37
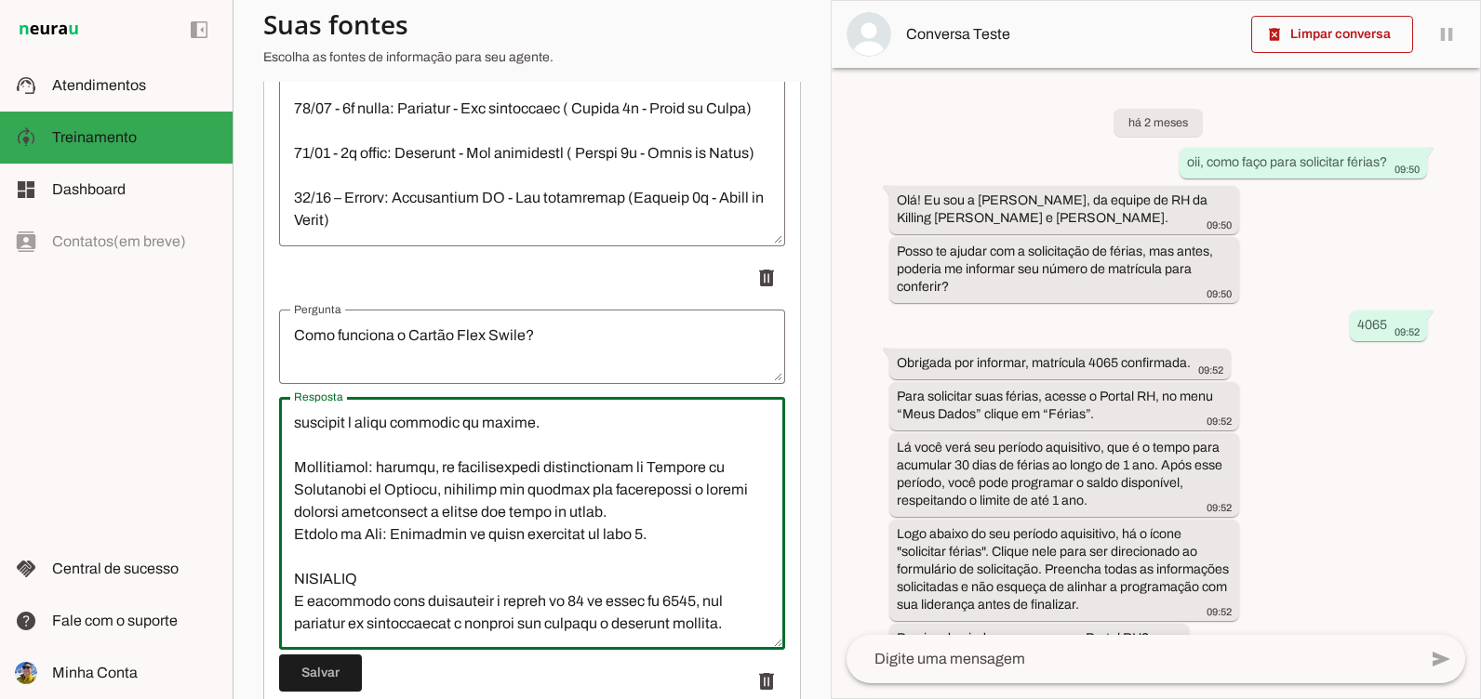
scroll to position [3192, 0]
click at [390, 571] on textarea "Resposta" at bounding box center [532, 523] width 506 height 223
click at [348, 601] on textarea "Resposta" at bounding box center [532, 523] width 506 height 223
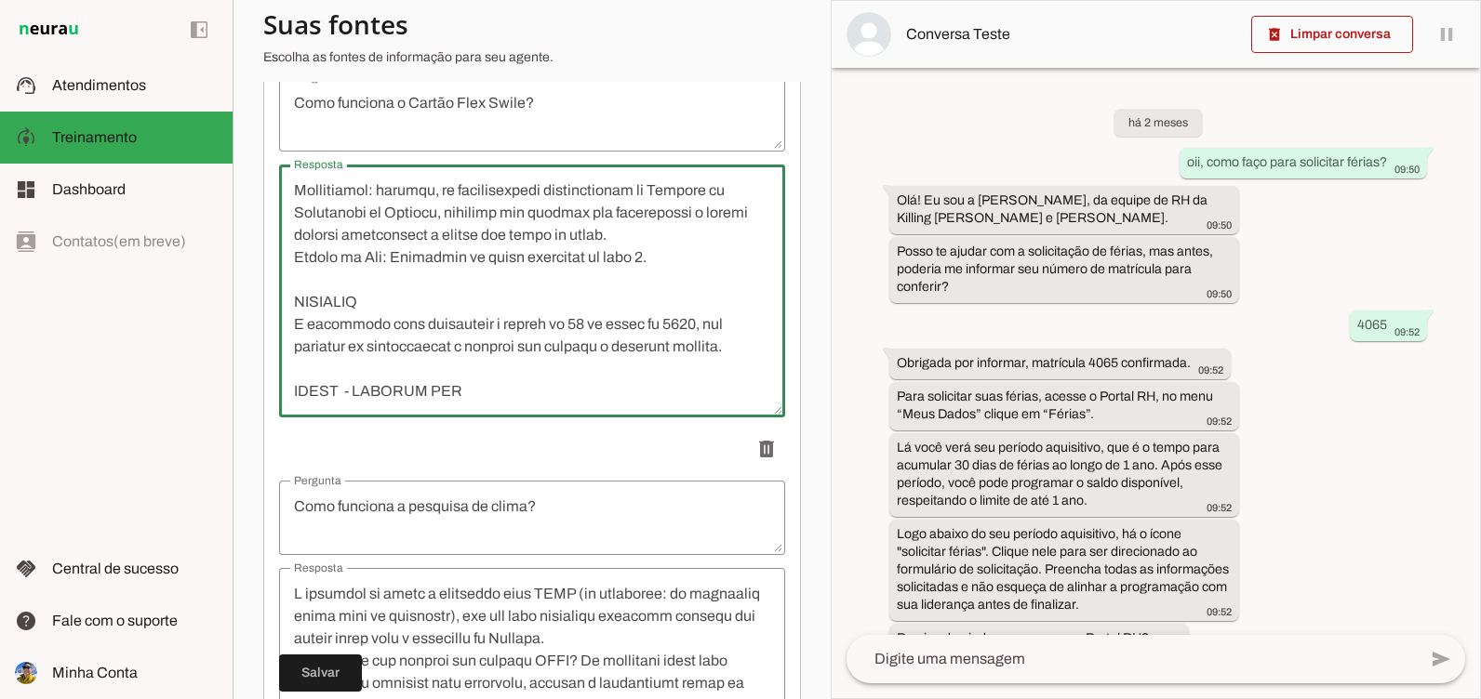
scroll to position [24236, 0]
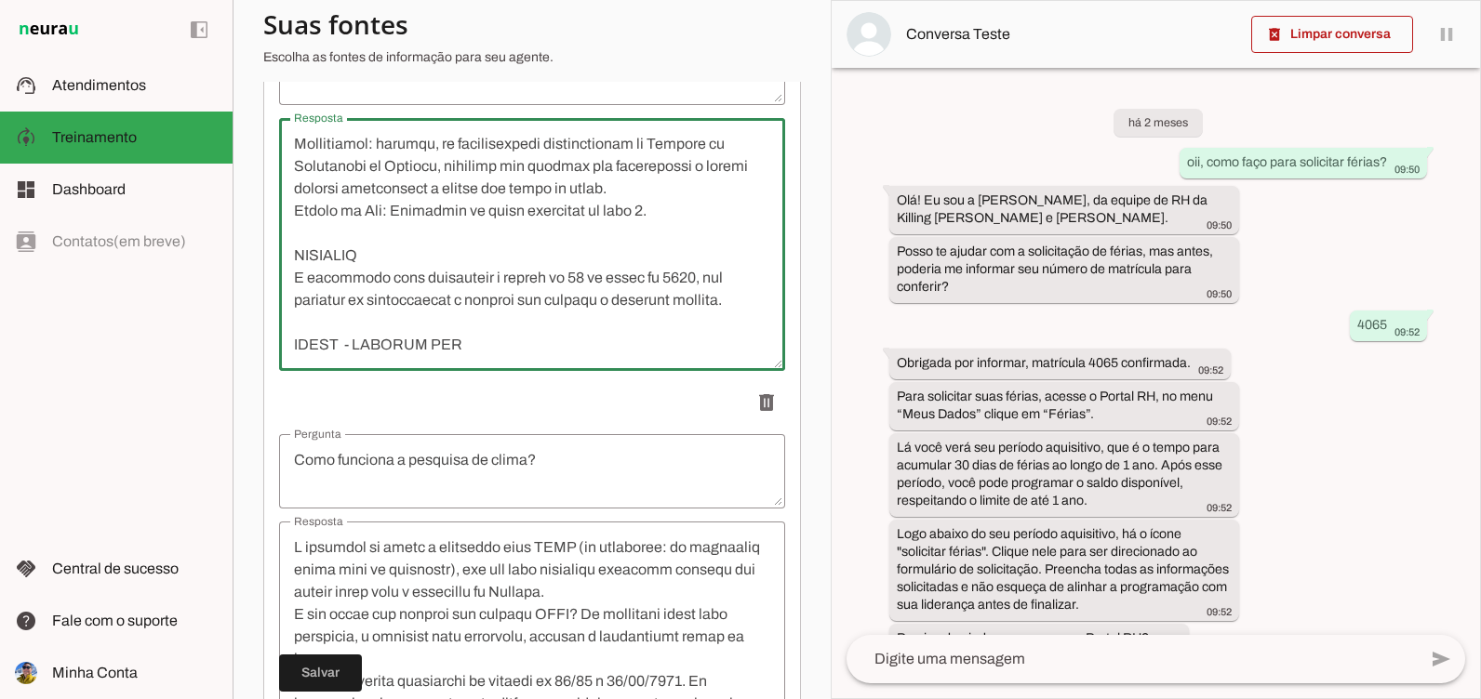
drag, startPoint x: 463, startPoint y: 321, endPoint x: 462, endPoint y: 351, distance: 29.8
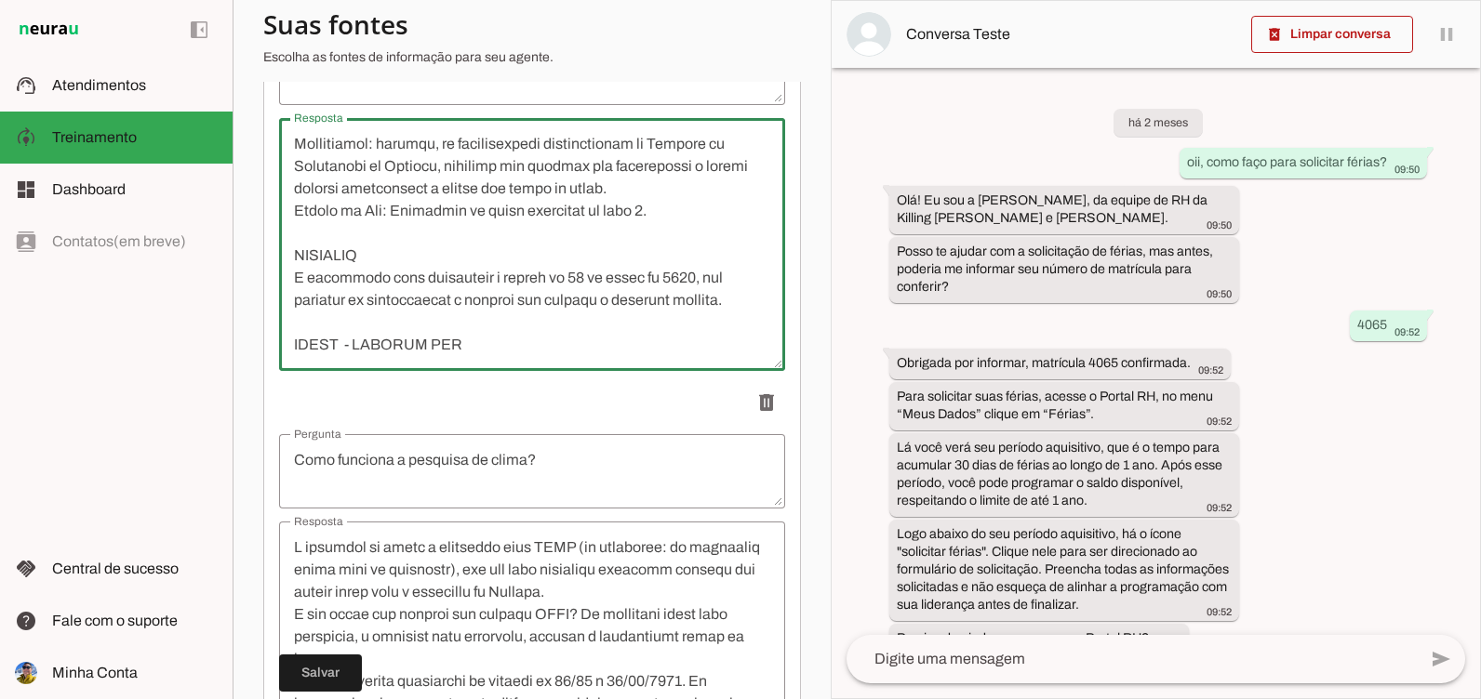
drag, startPoint x: 468, startPoint y: 340, endPoint x: 468, endPoint y: 429, distance: 89.3
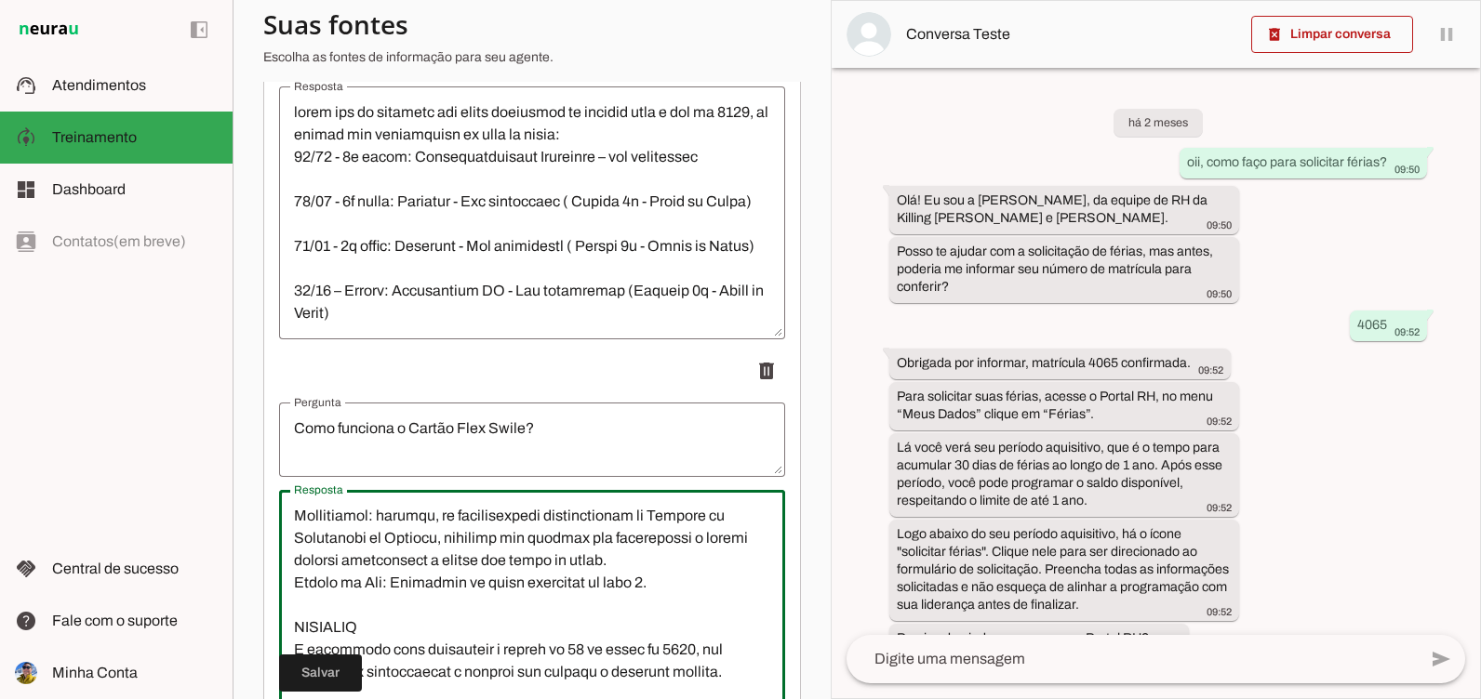
scroll to position [24143, 0]
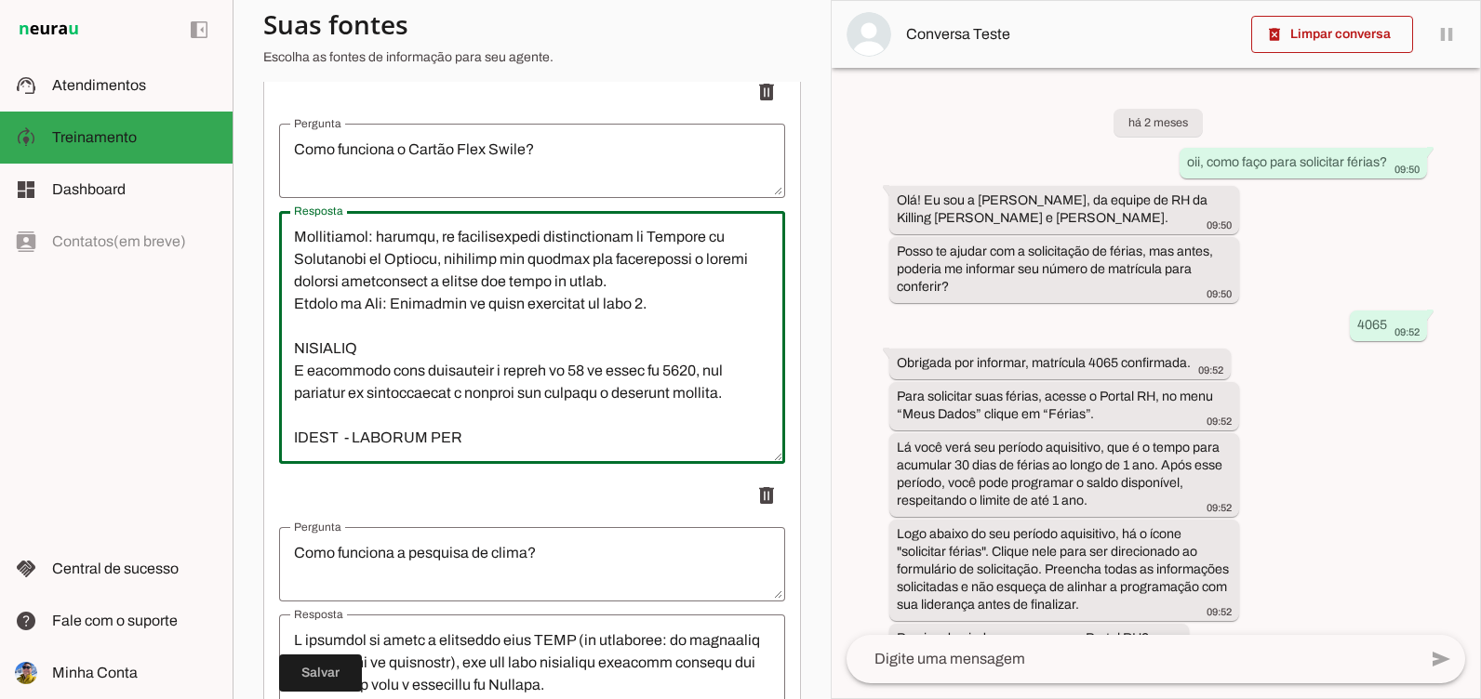
click at [467, 419] on textarea "Resposta" at bounding box center [532, 337] width 506 height 223
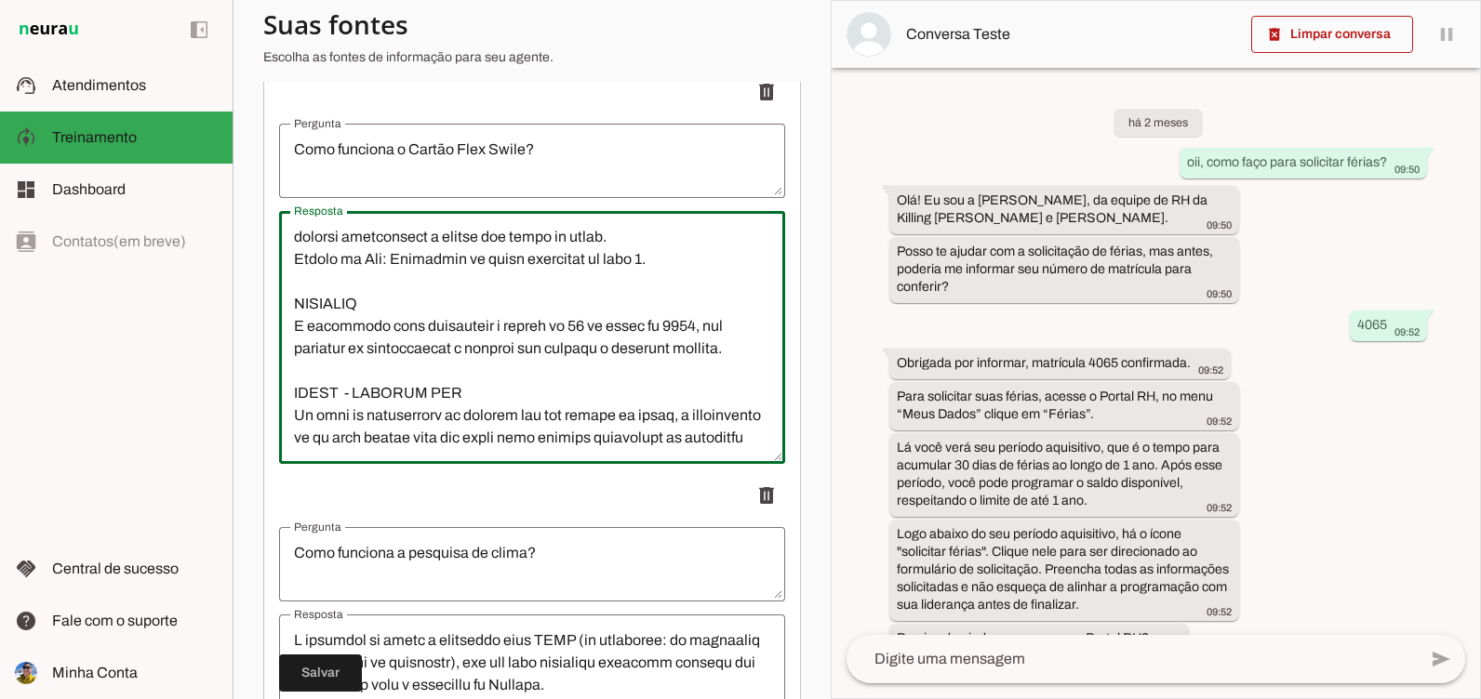
click at [634, 403] on textarea "Resposta" at bounding box center [532, 337] width 506 height 223
click at [389, 425] on textarea "Resposta" at bounding box center [532, 337] width 506 height 223
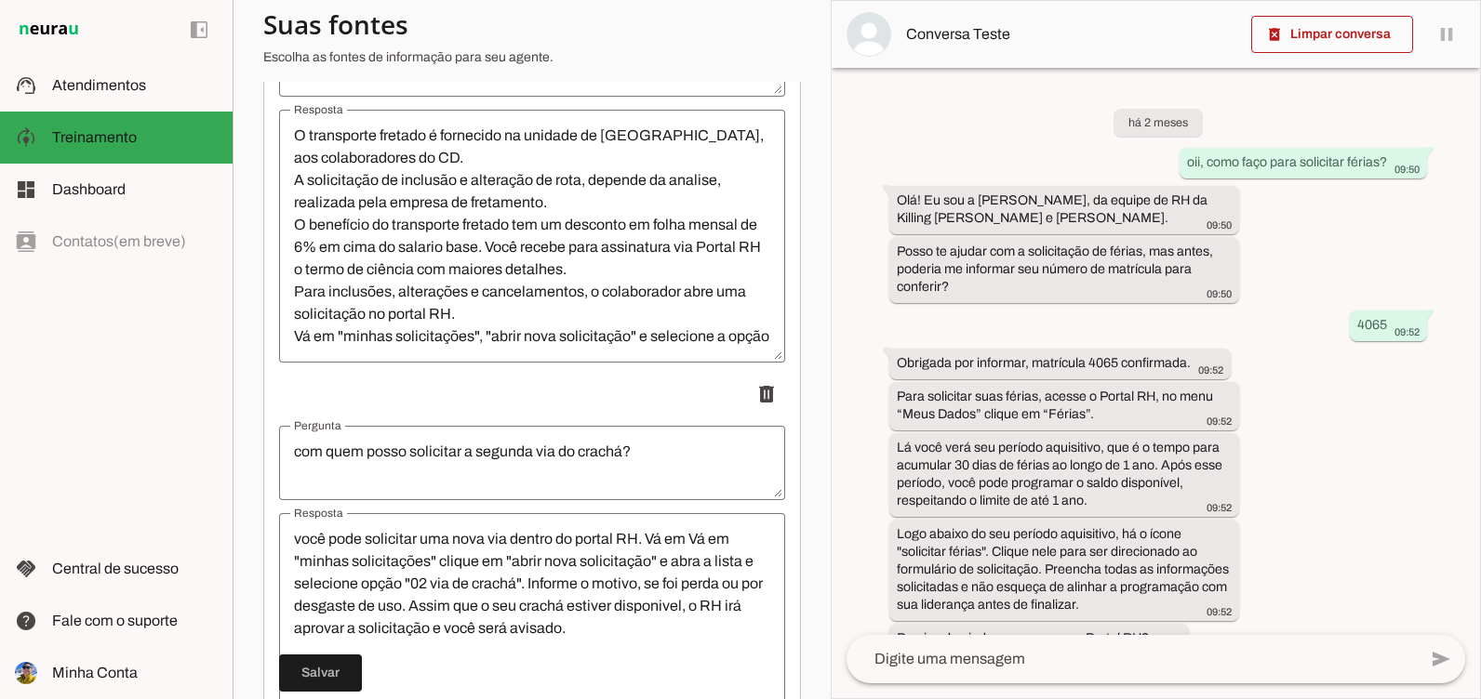
scroll to position [25296, 0]
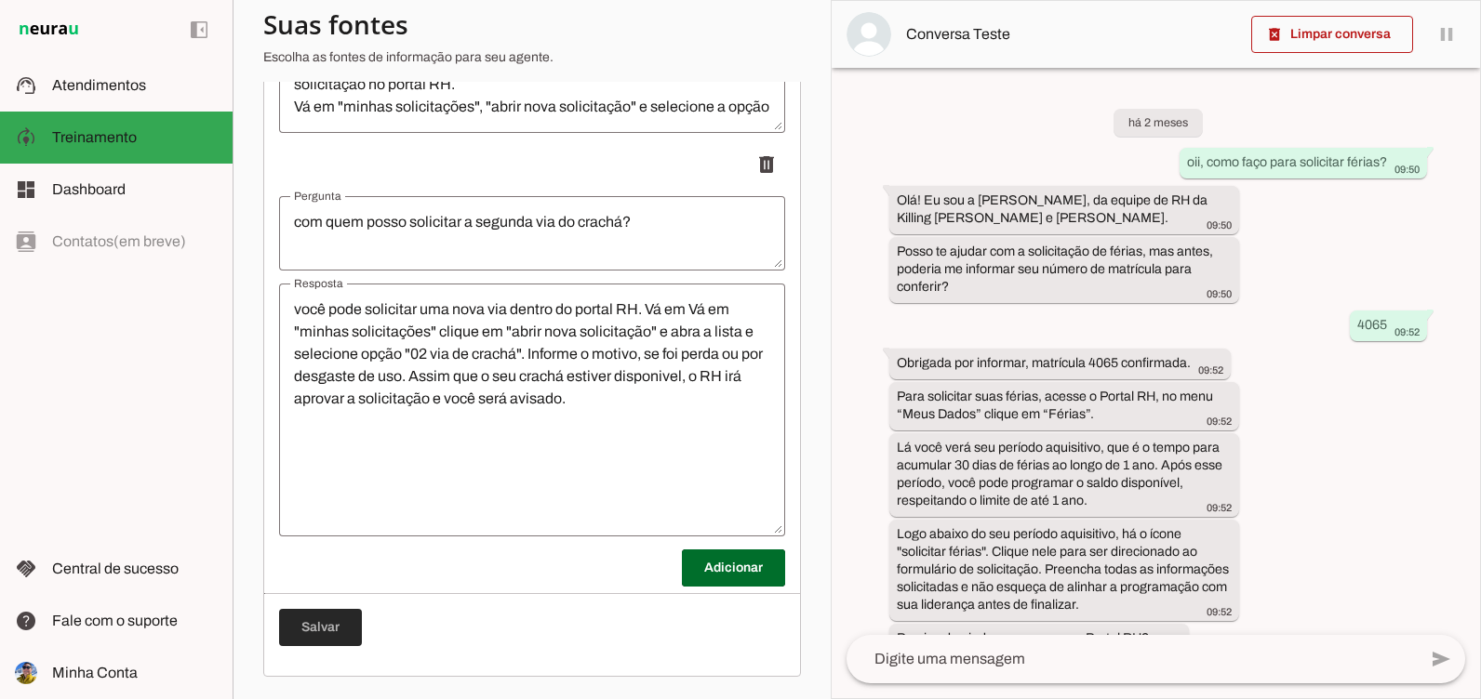
type textarea "OBJETIVO Conceder benefícios diferenciados aos colaboradores, focando em facili…"
type md-outlined-text-field "OBJETIVO Conceder benefícios diferenciados aos colaboradores, focando em facili…"
click at [319, 626] on span at bounding box center [320, 628] width 83 height 45
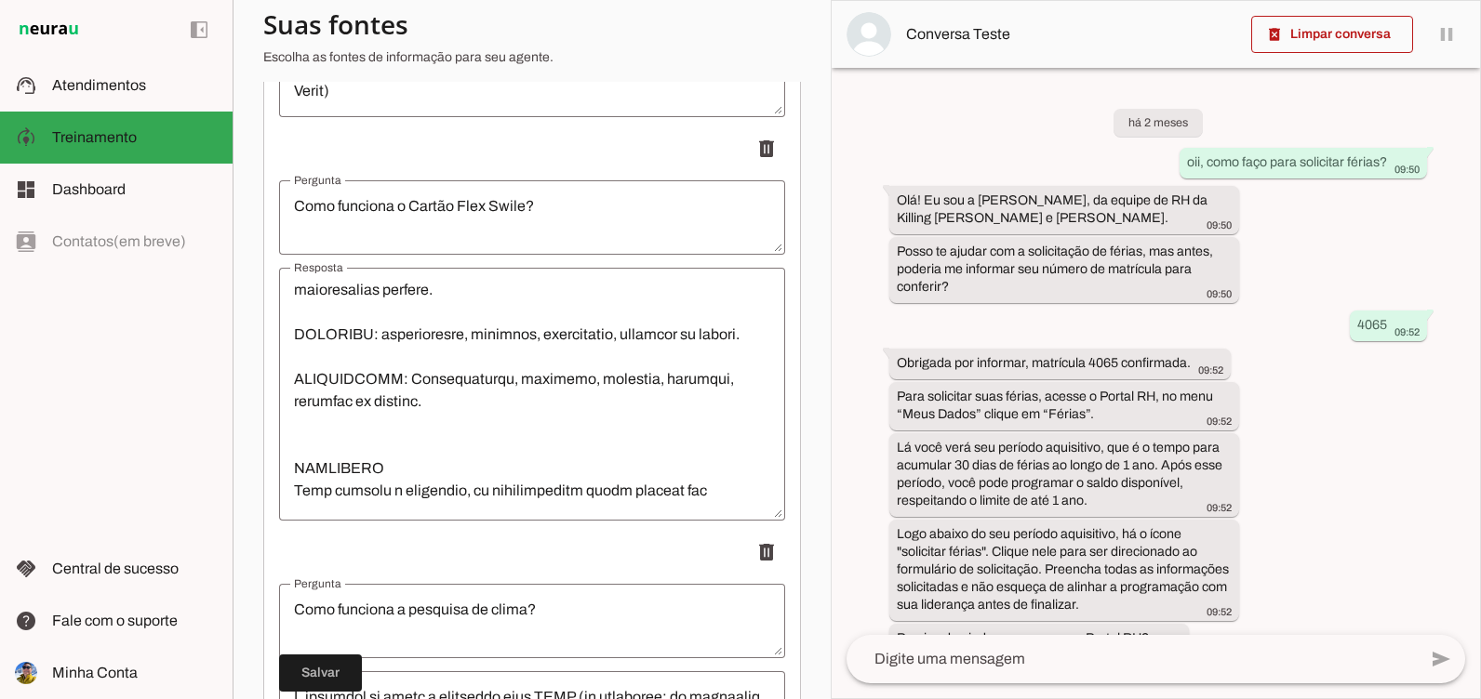
scroll to position [1883, 0]
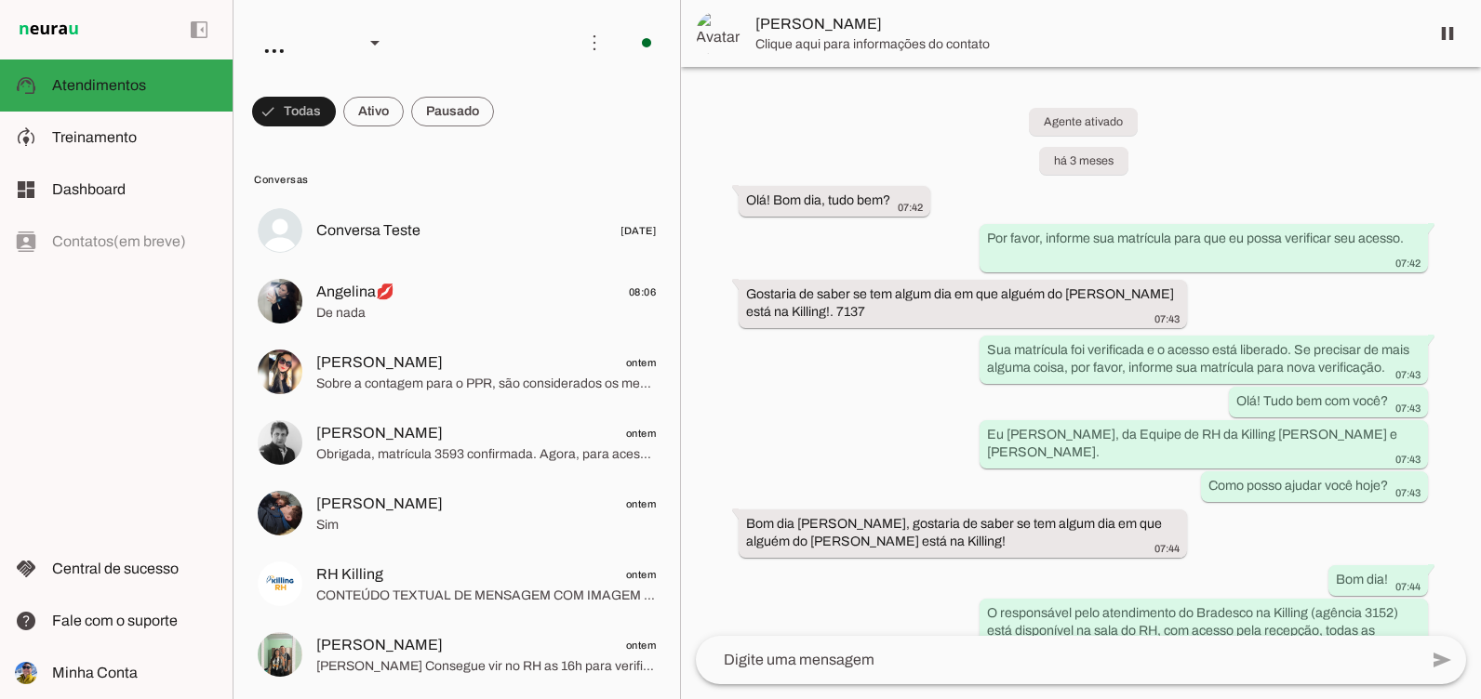
scroll to position [5365, 0]
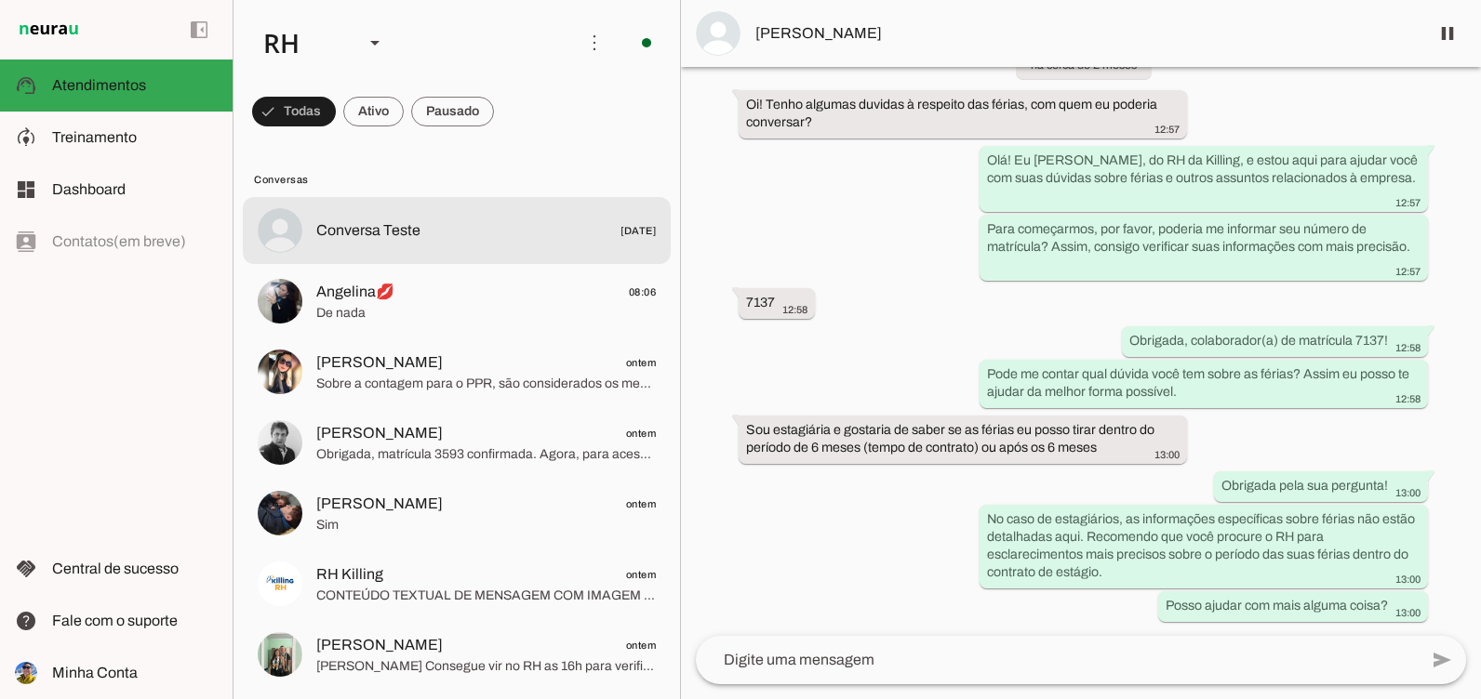
click at [496, 258] on md-item "Conversa Teste [DATE]" at bounding box center [457, 230] width 428 height 67
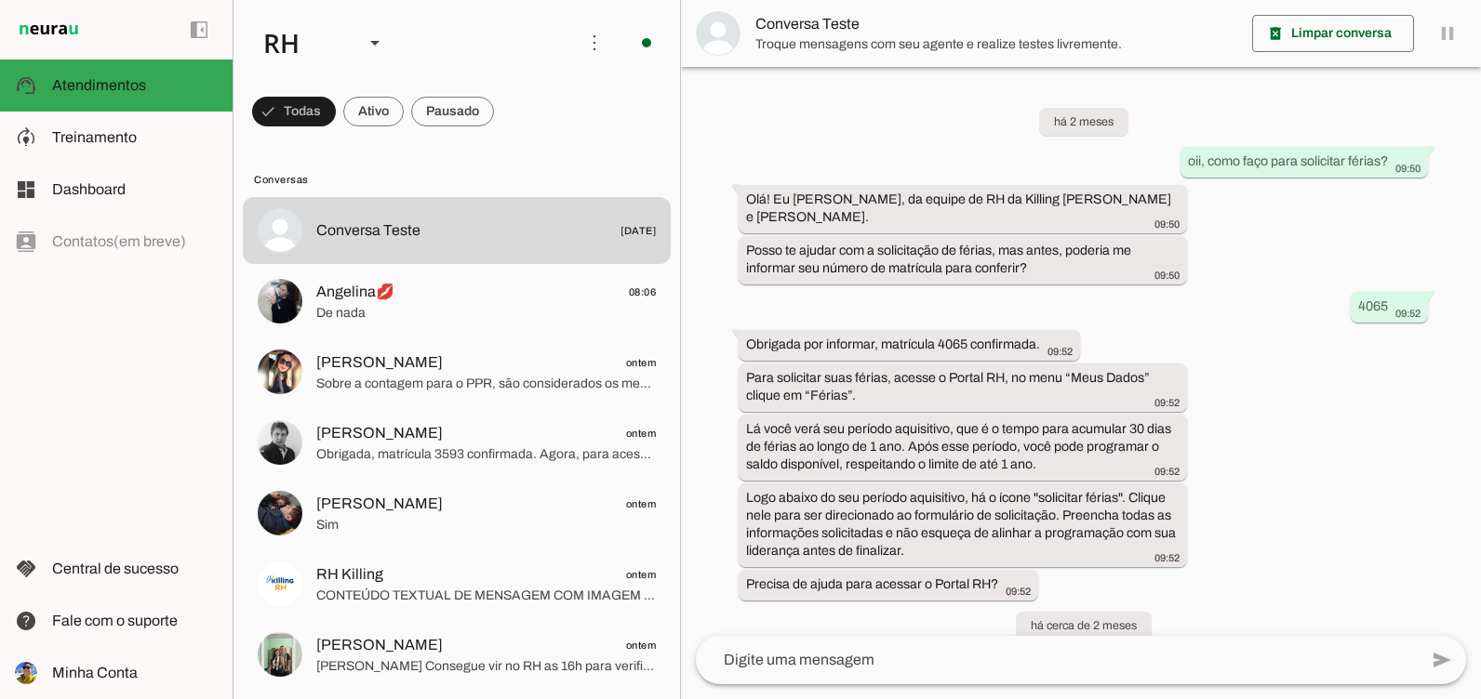
scroll to position [1182, 0]
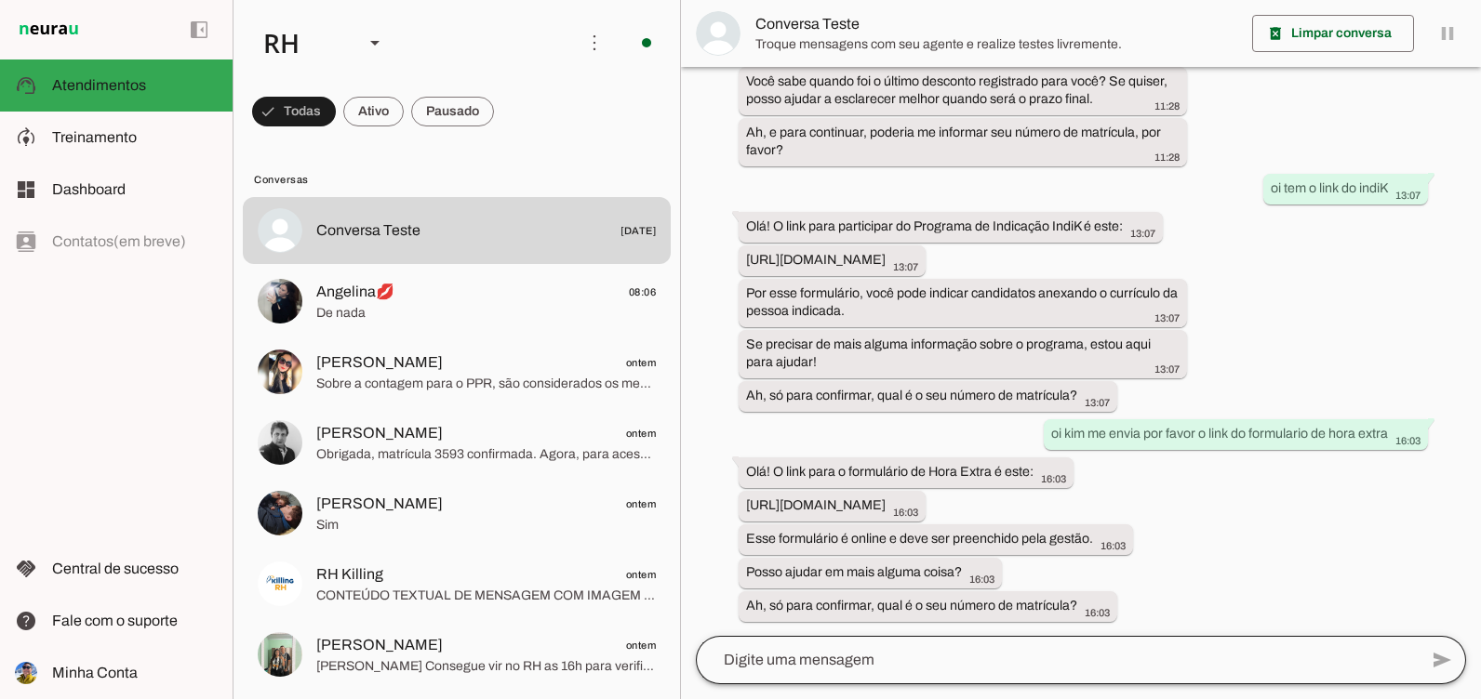
click at [790, 676] on div at bounding box center [1057, 660] width 722 height 48
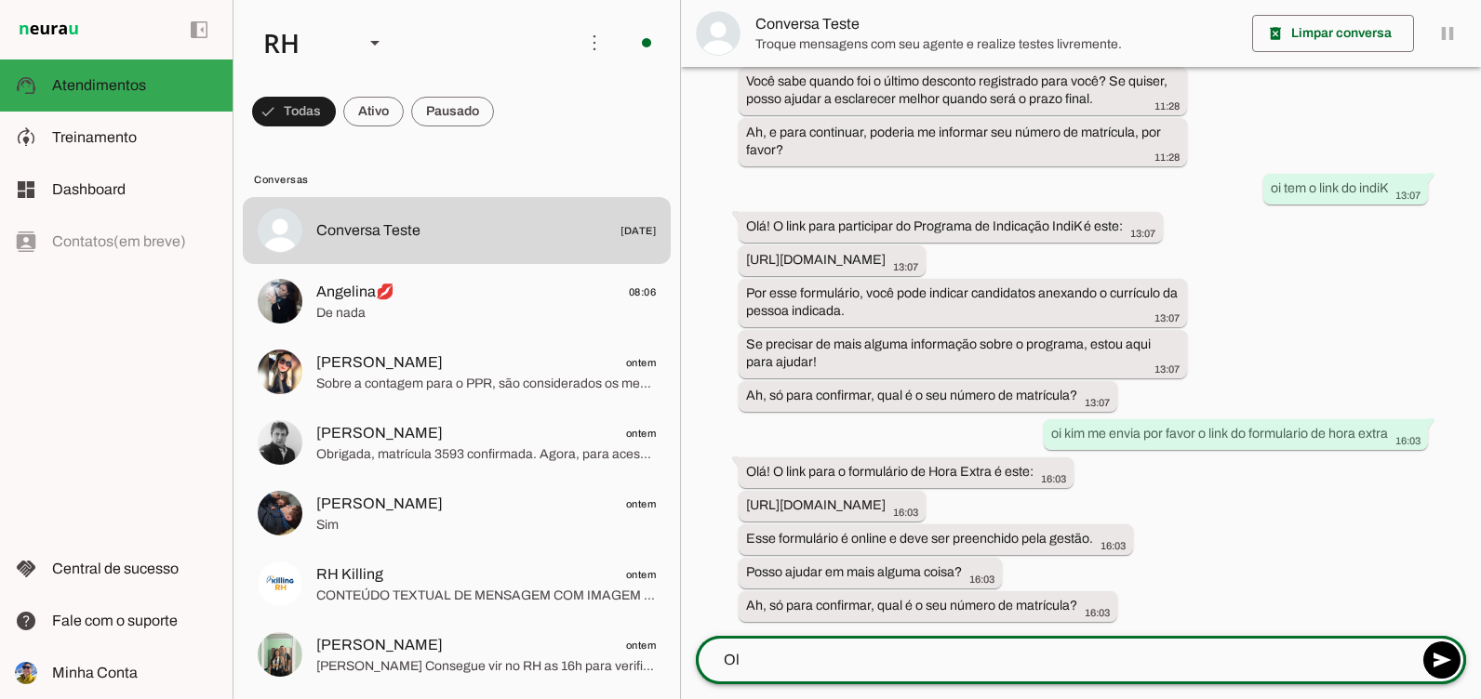
type textarea "Olá"
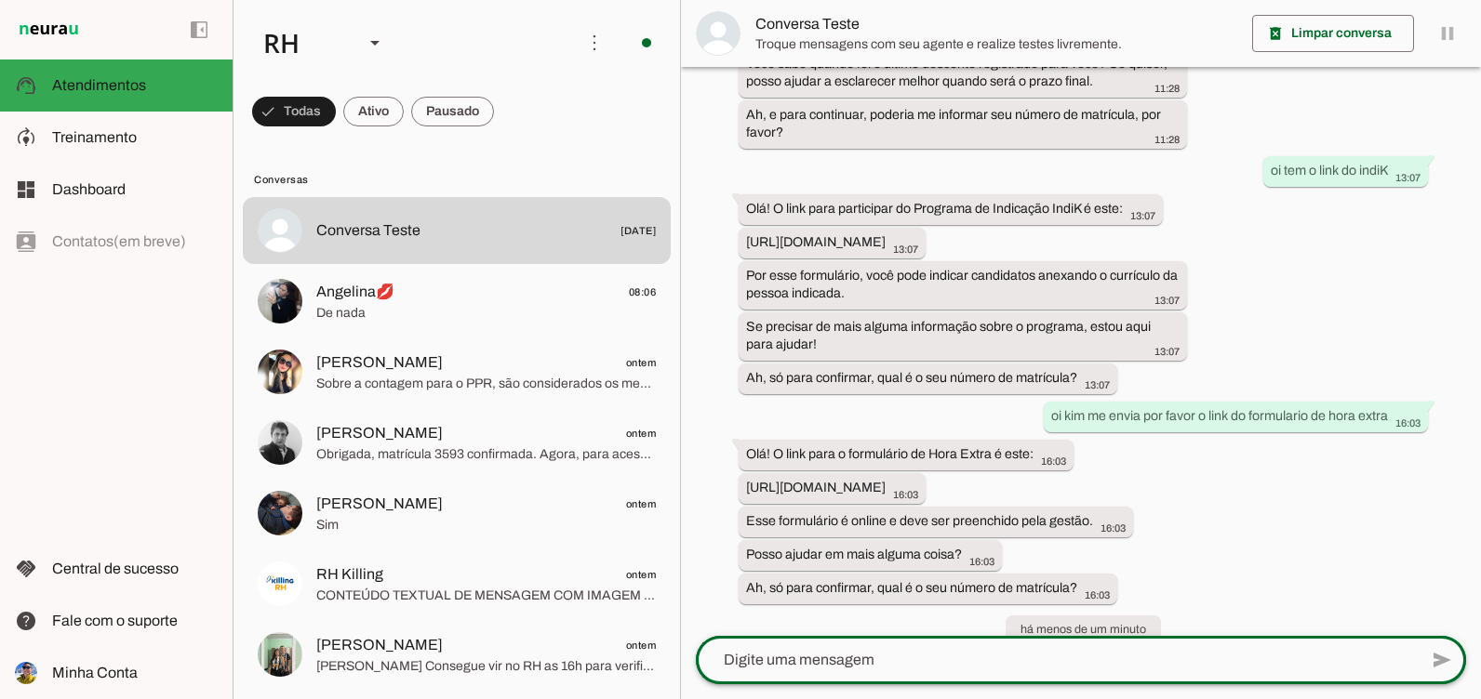
scroll to position [1263, 0]
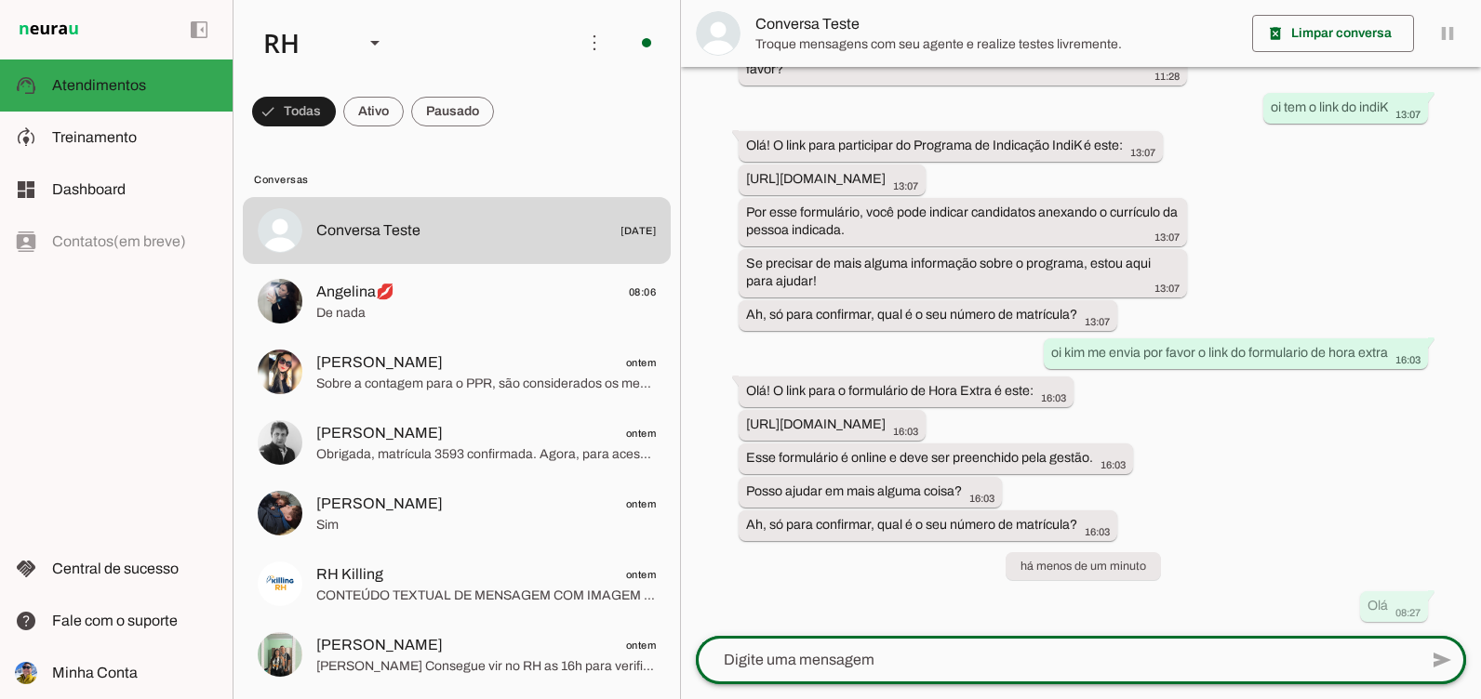
click at [790, 676] on div at bounding box center [1057, 660] width 722 height 48
click at [780, 654] on textarea at bounding box center [1057, 660] width 722 height 22
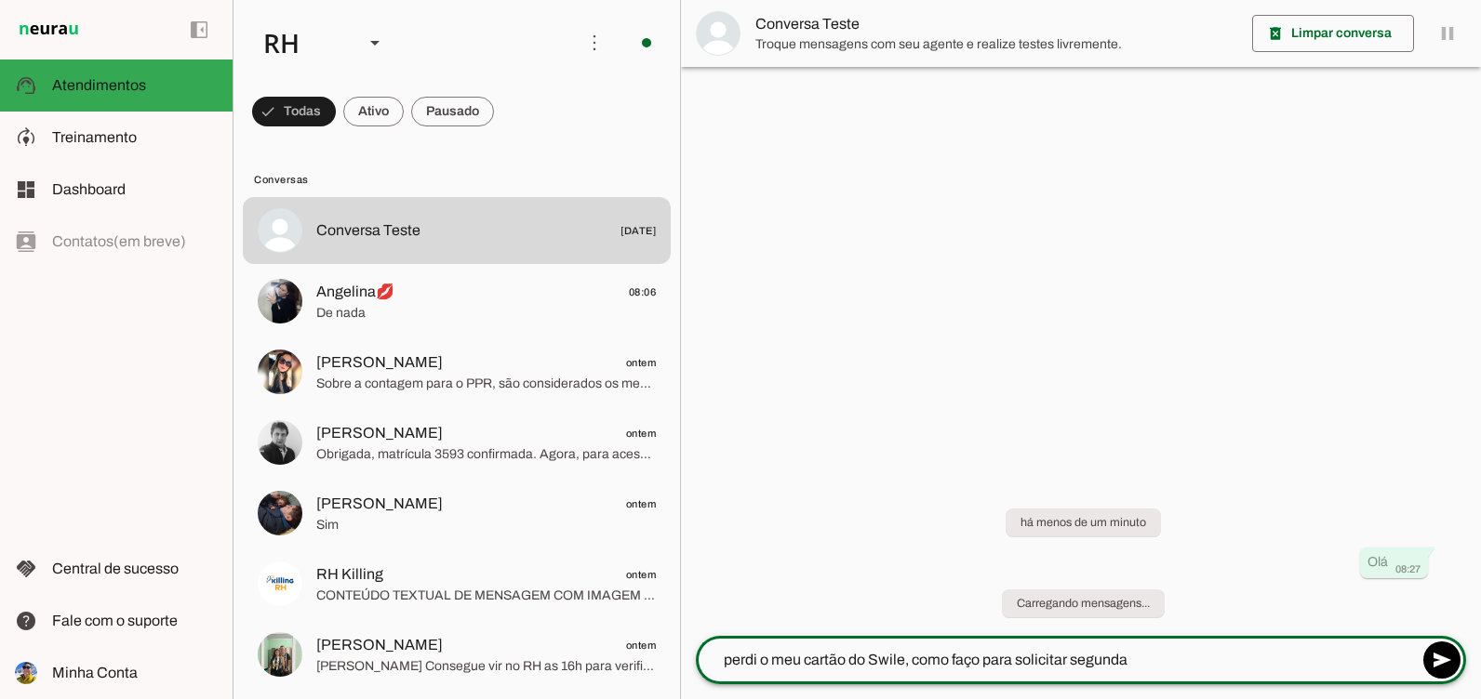
scroll to position [0, 0]
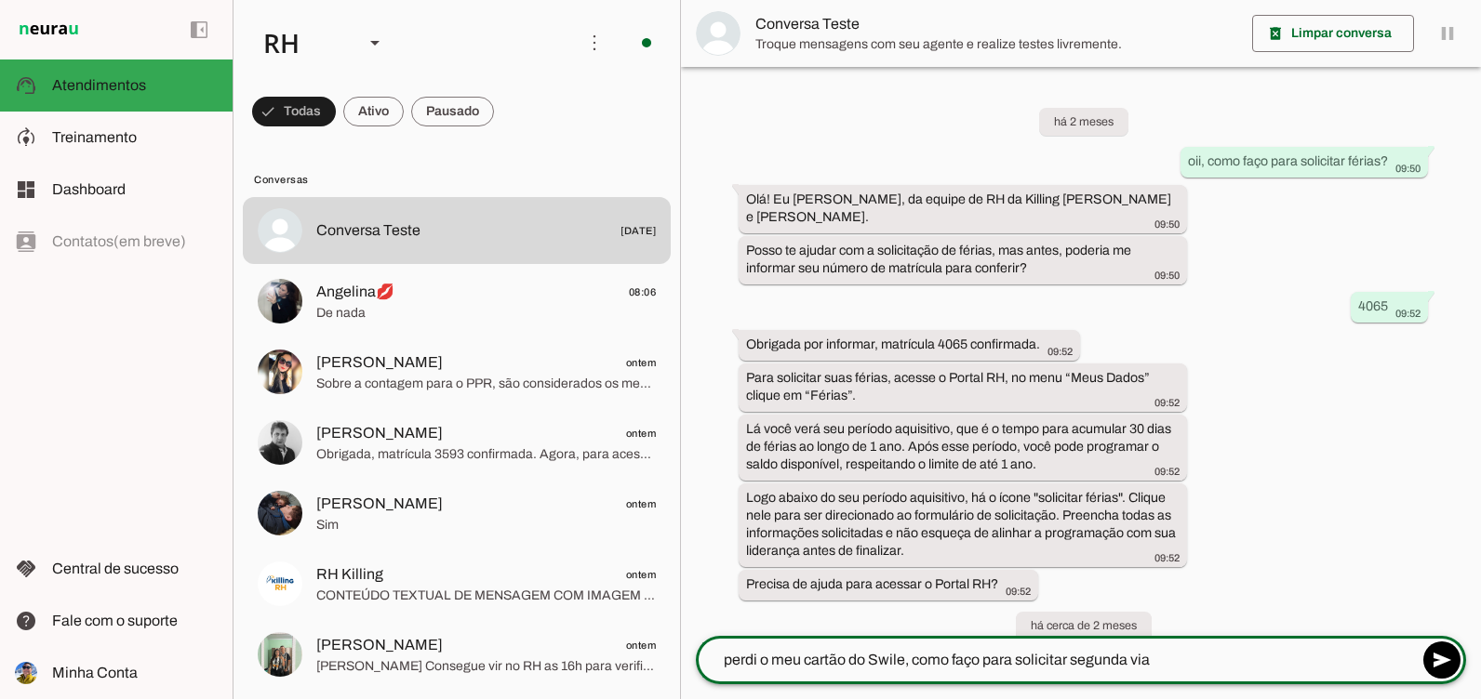
type textarea "perdi o meu cartão do Swile, como faço para solicitar segunda via?"
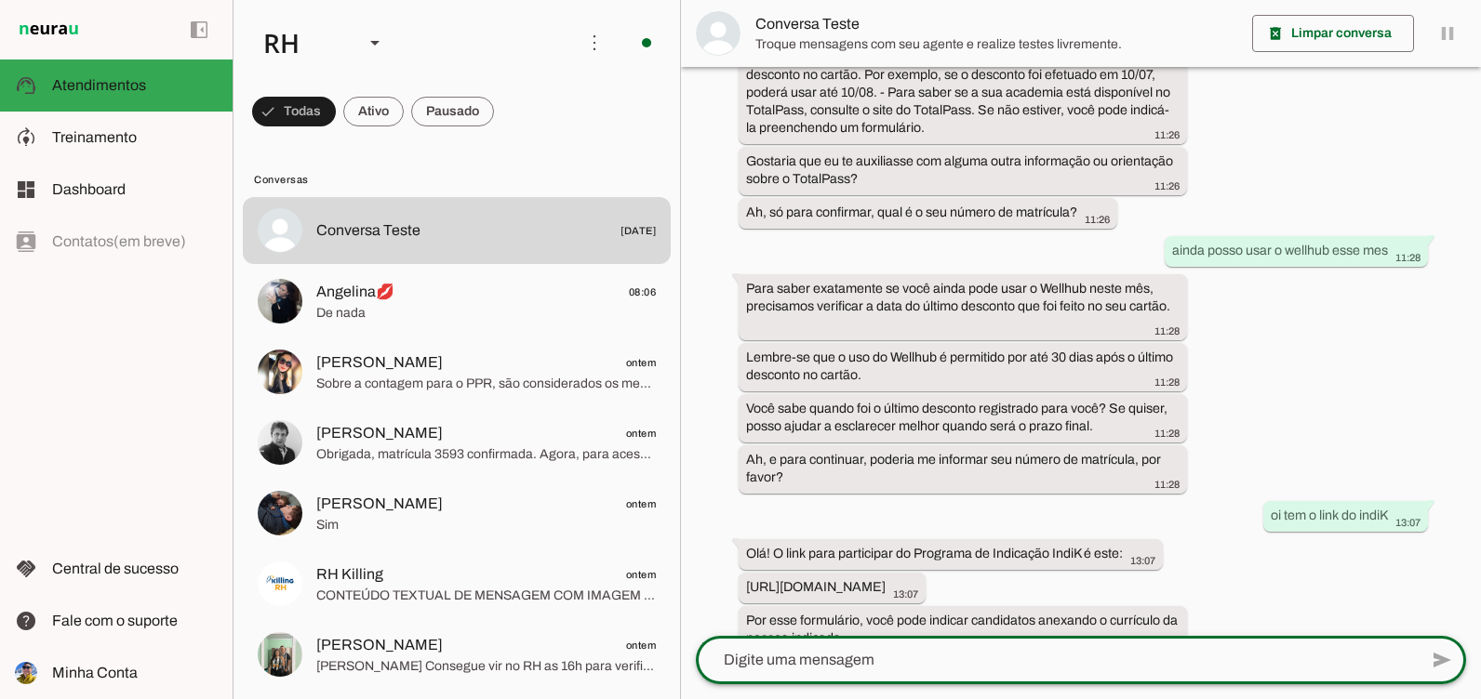
scroll to position [1442, 0]
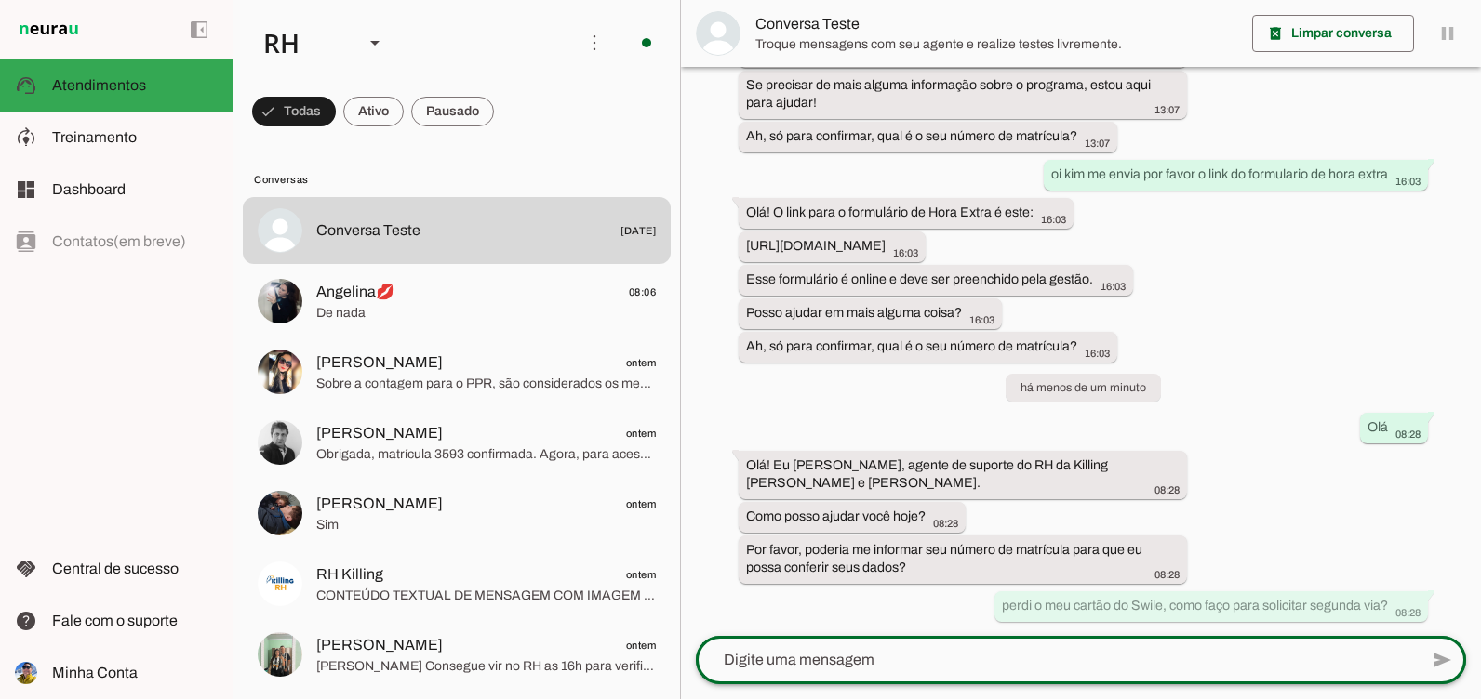
click at [1023, 678] on div at bounding box center [1057, 660] width 722 height 48
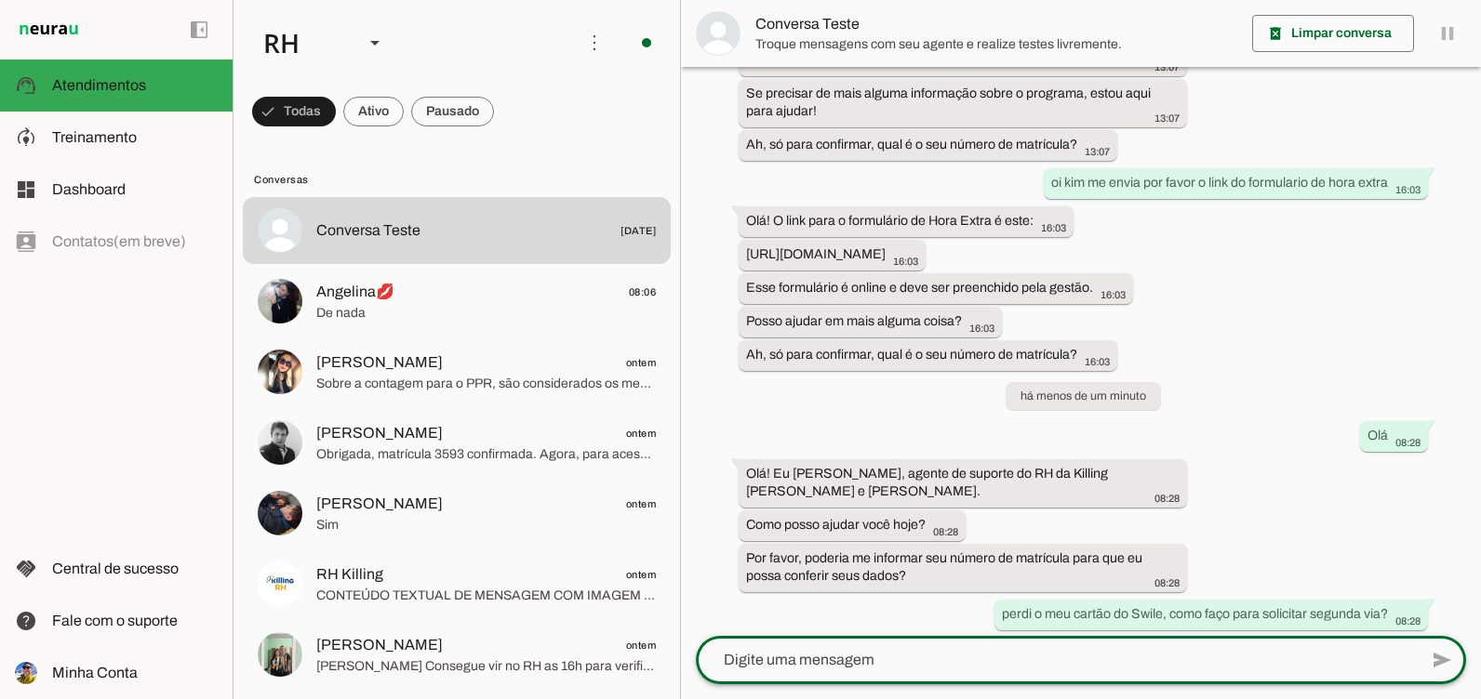
scroll to position [1649, 0]
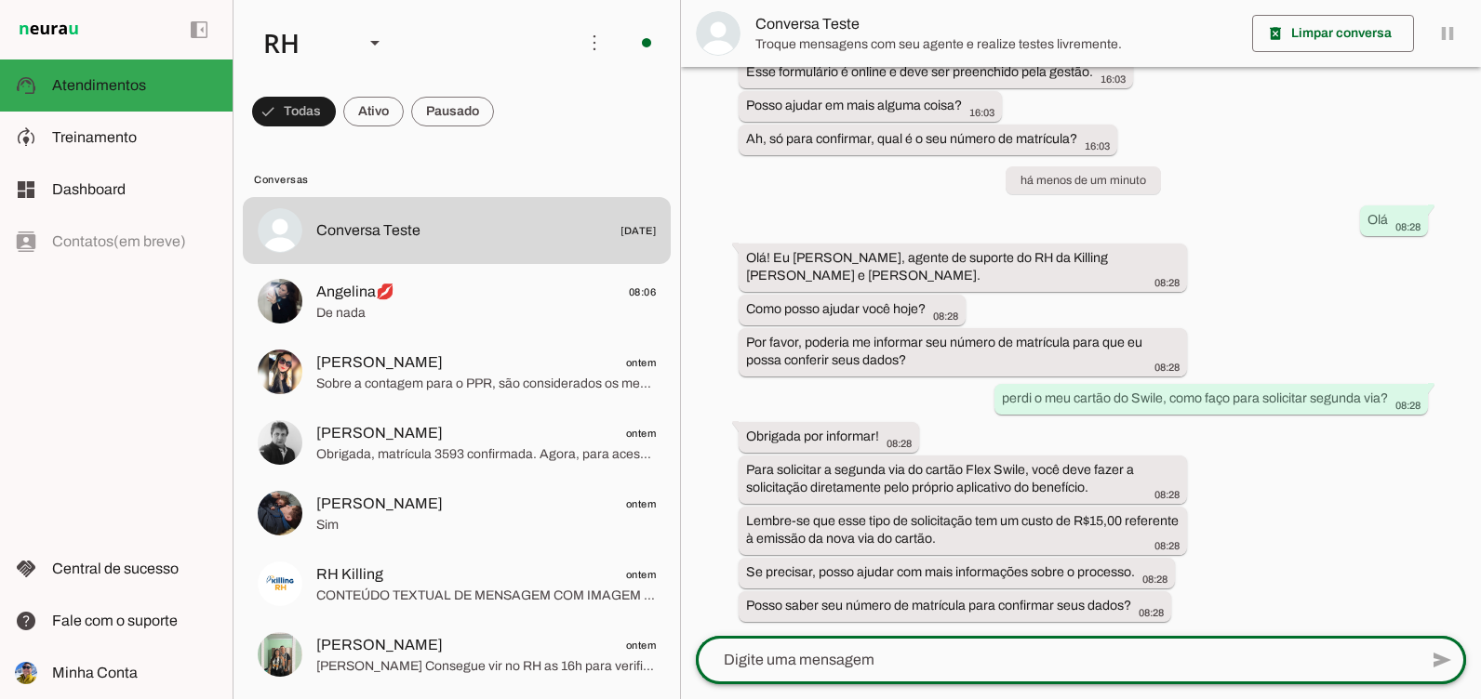
click at [1082, 647] on div at bounding box center [1057, 660] width 722 height 48
